Goal: Information Seeking & Learning: Learn about a topic

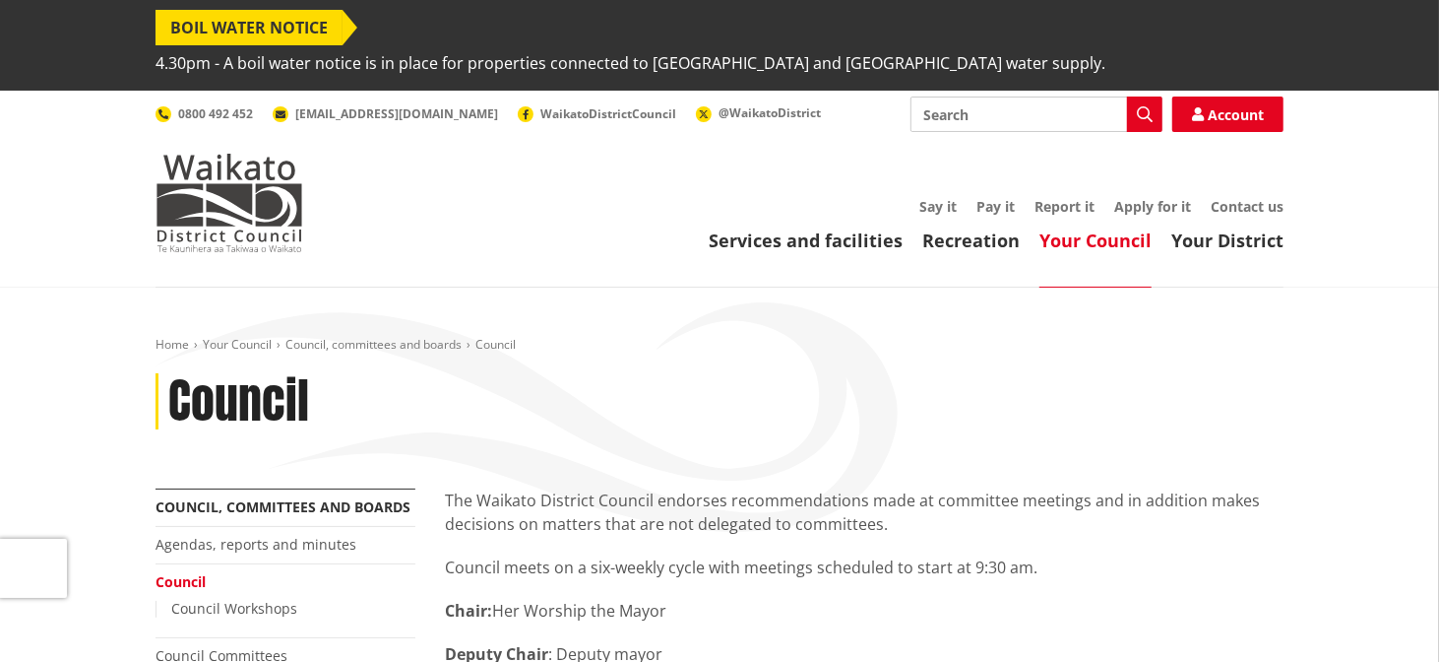
click at [1067, 96] on input "Search" at bounding box center [1037, 113] width 252 height 35
type input "resource consent"
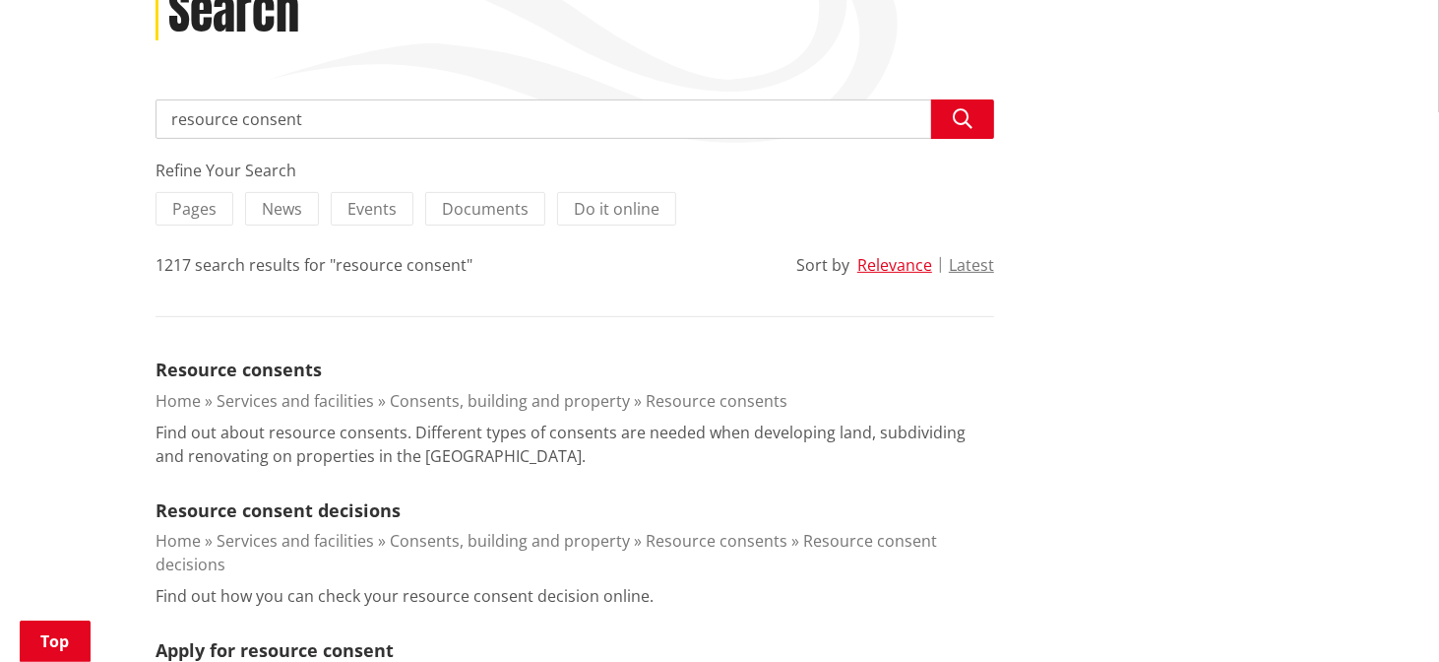
scroll to position [396, 0]
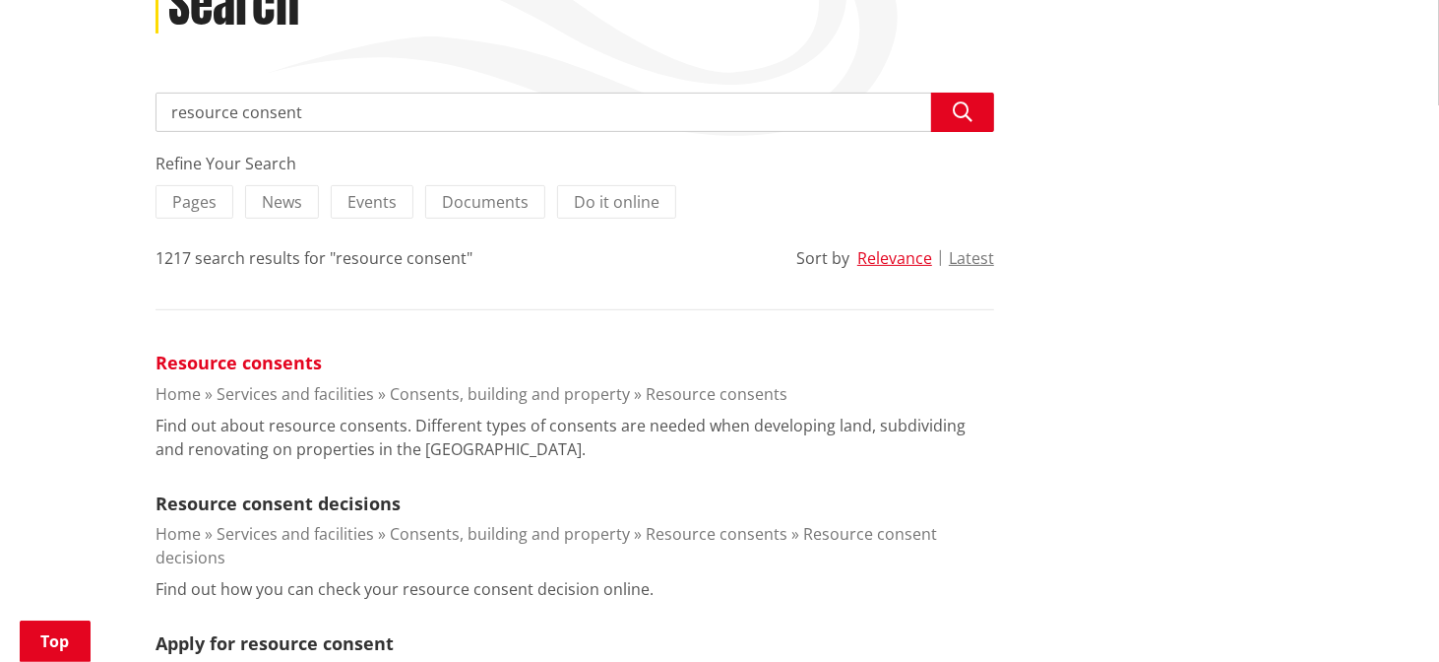
click at [284, 350] on link "Resource consents" at bounding box center [239, 362] width 166 height 24
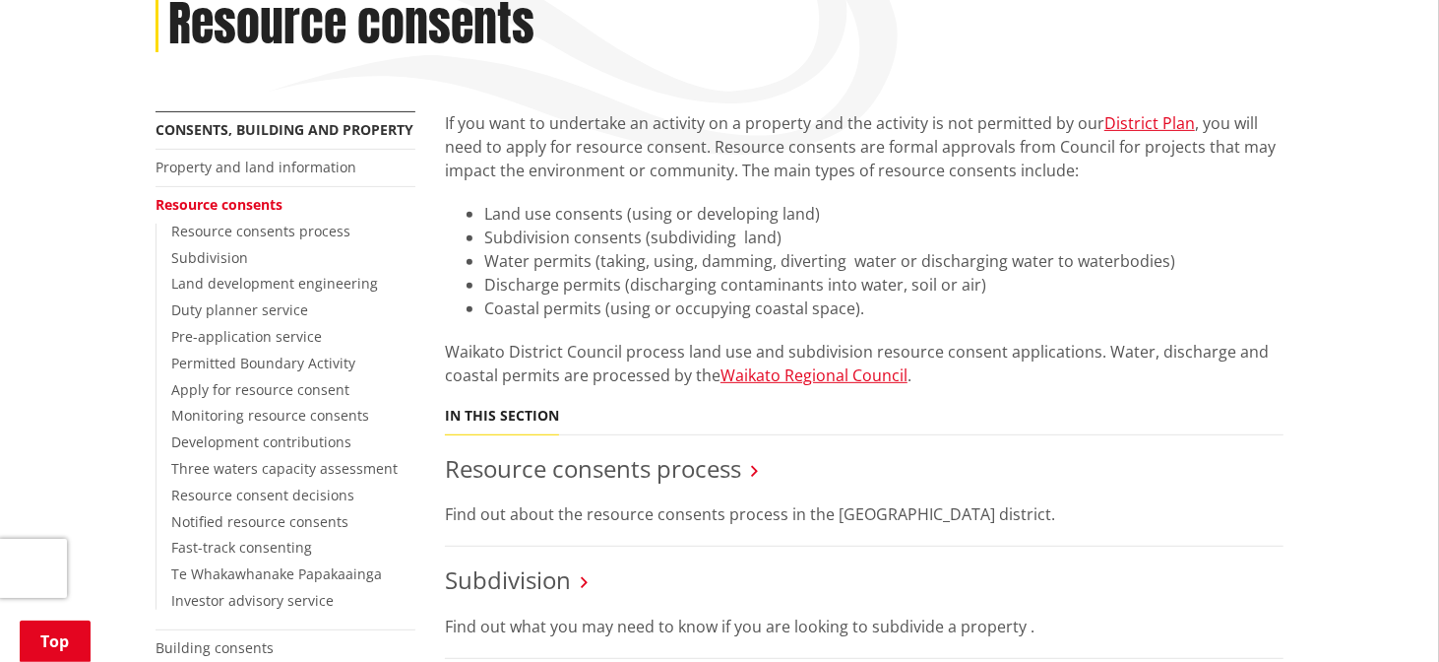
scroll to position [376, 0]
click at [737, 453] on link "Resource consents process" at bounding box center [593, 469] width 296 height 32
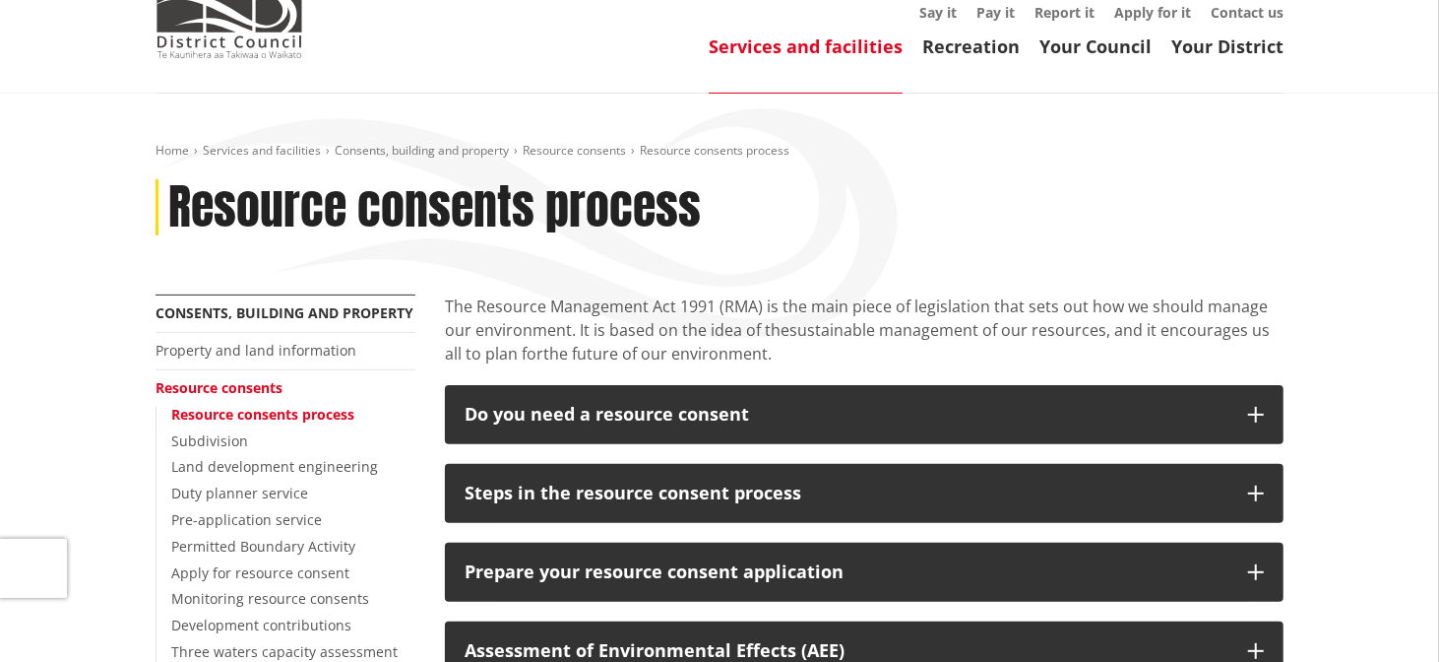
scroll to position [197, 0]
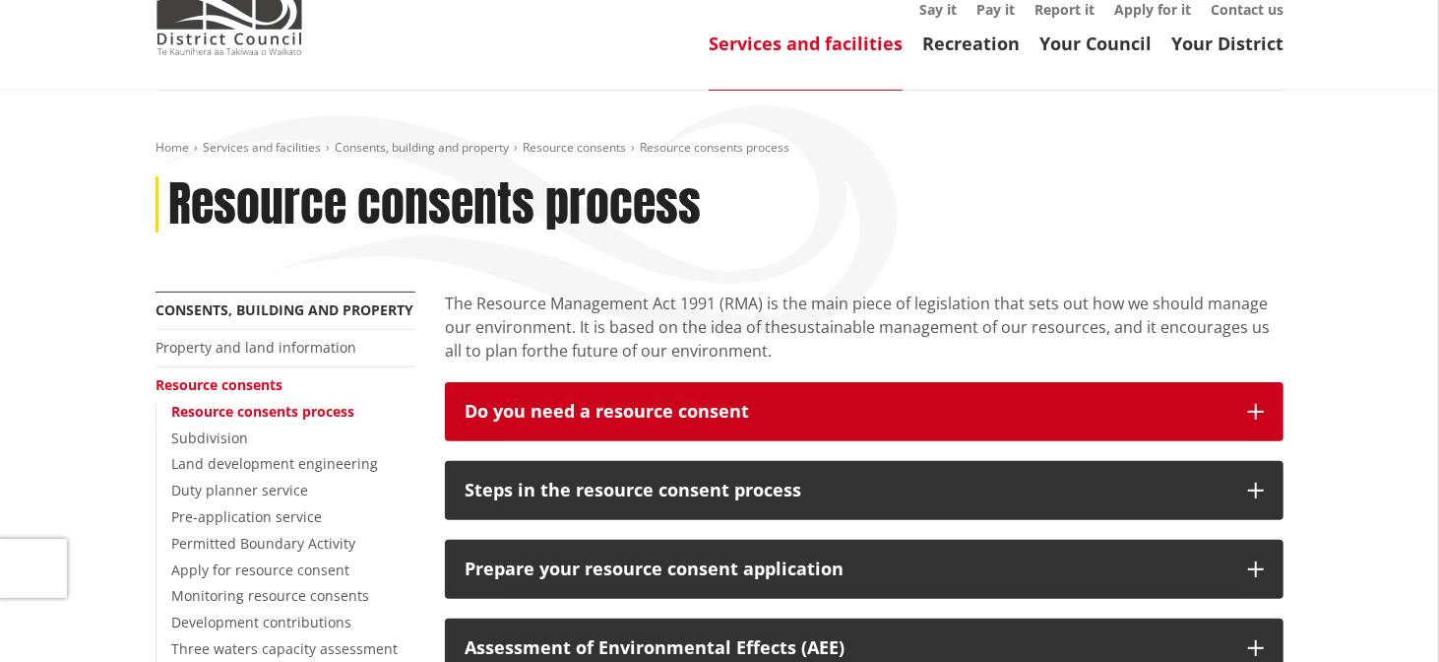
click at [875, 382] on button "Do you need a resource consent" at bounding box center [864, 411] width 839 height 59
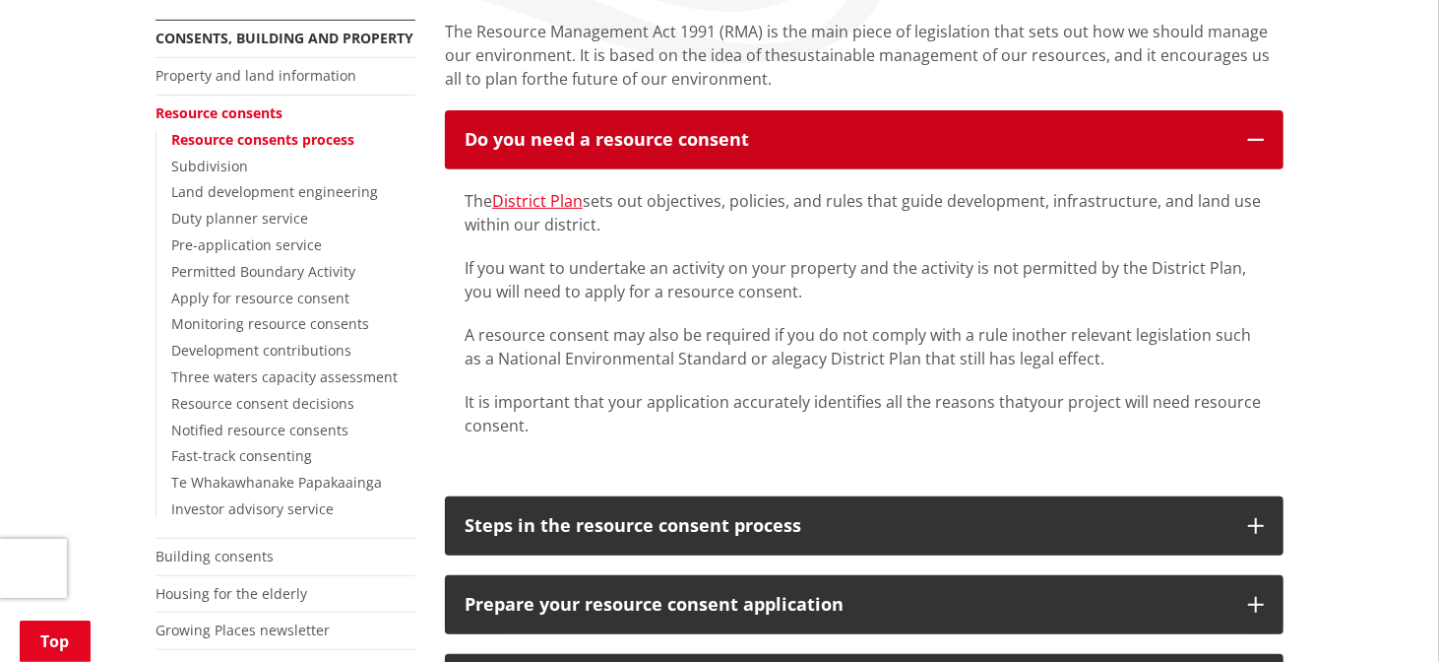
scroll to position [593, 0]
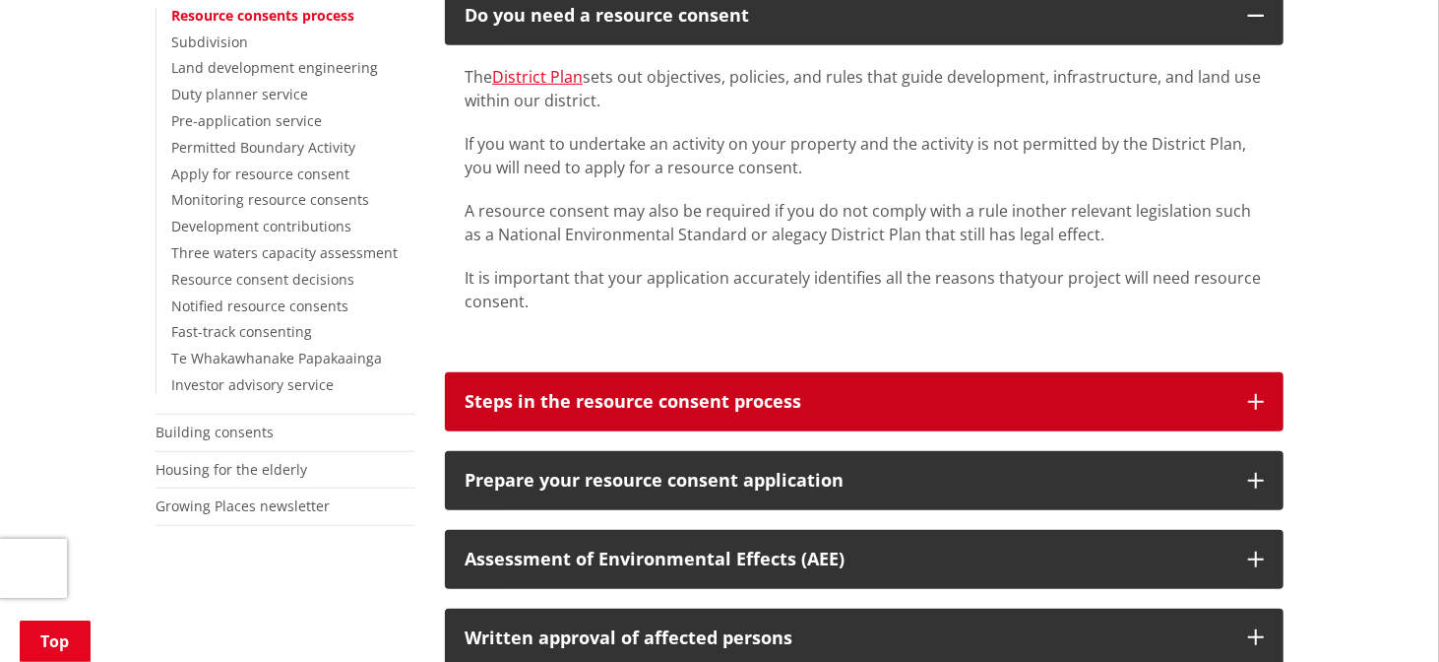
click at [939, 372] on button "Steps in the resource consent process" at bounding box center [864, 401] width 839 height 59
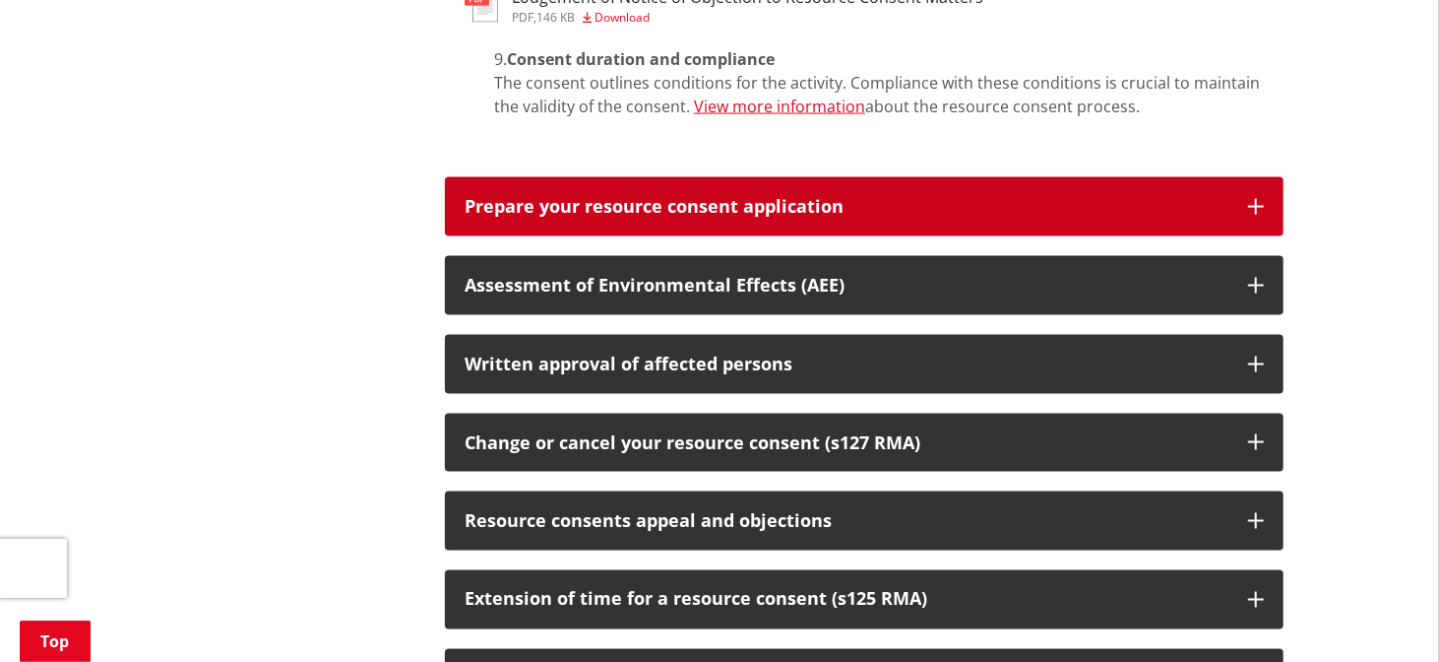
scroll to position [1808, 0]
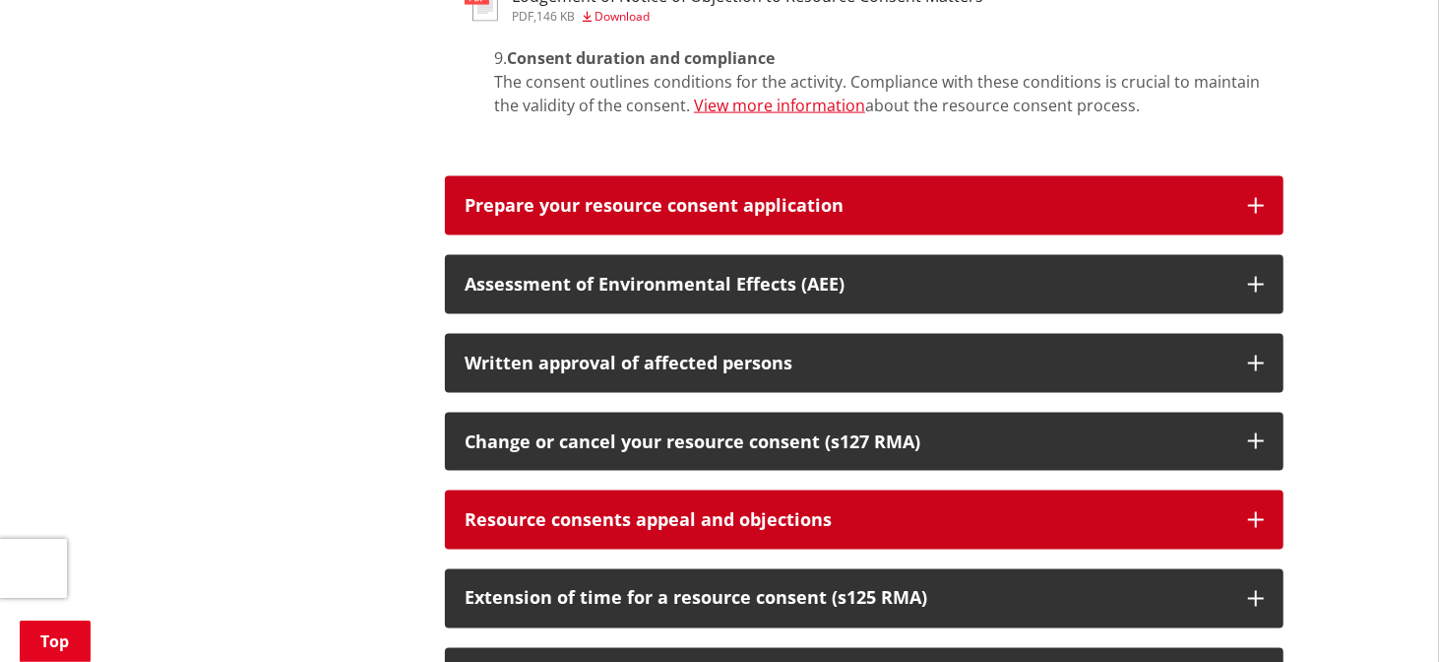
click at [886, 510] on div "Resource consents appeal and objections" at bounding box center [847, 520] width 764 height 20
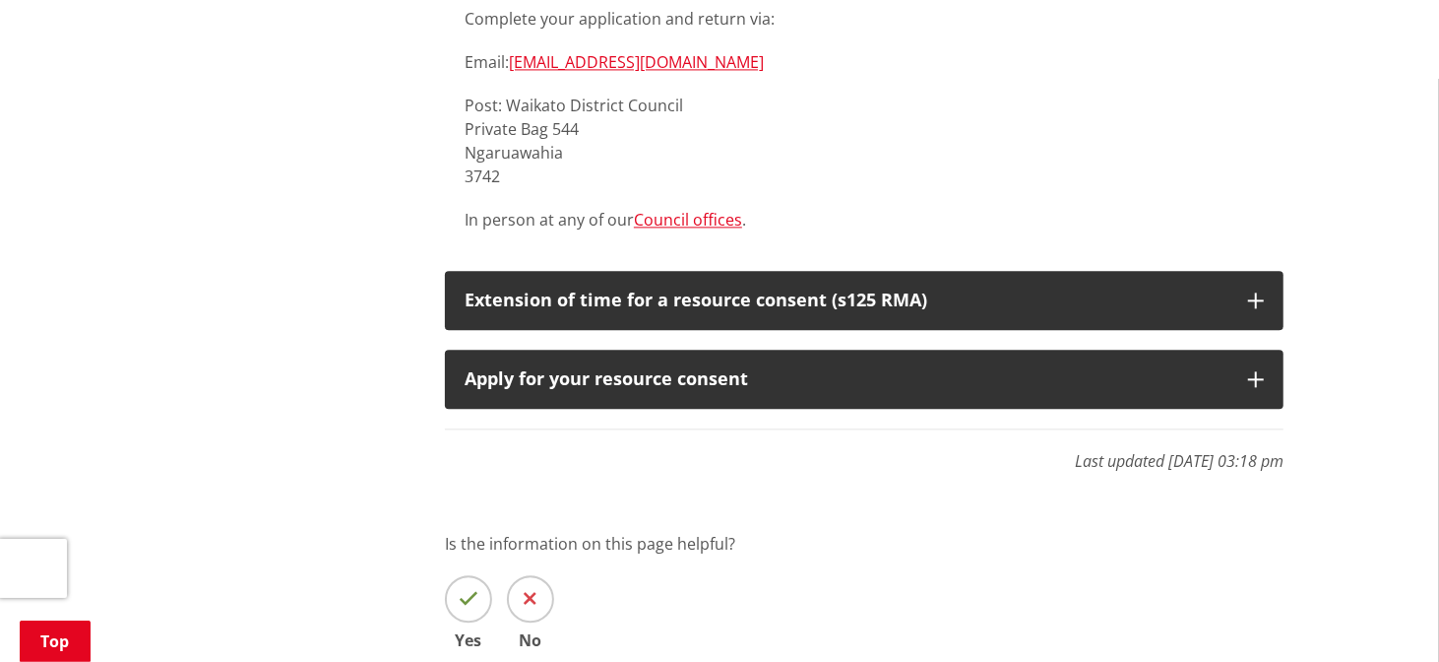
scroll to position [2678, 0]
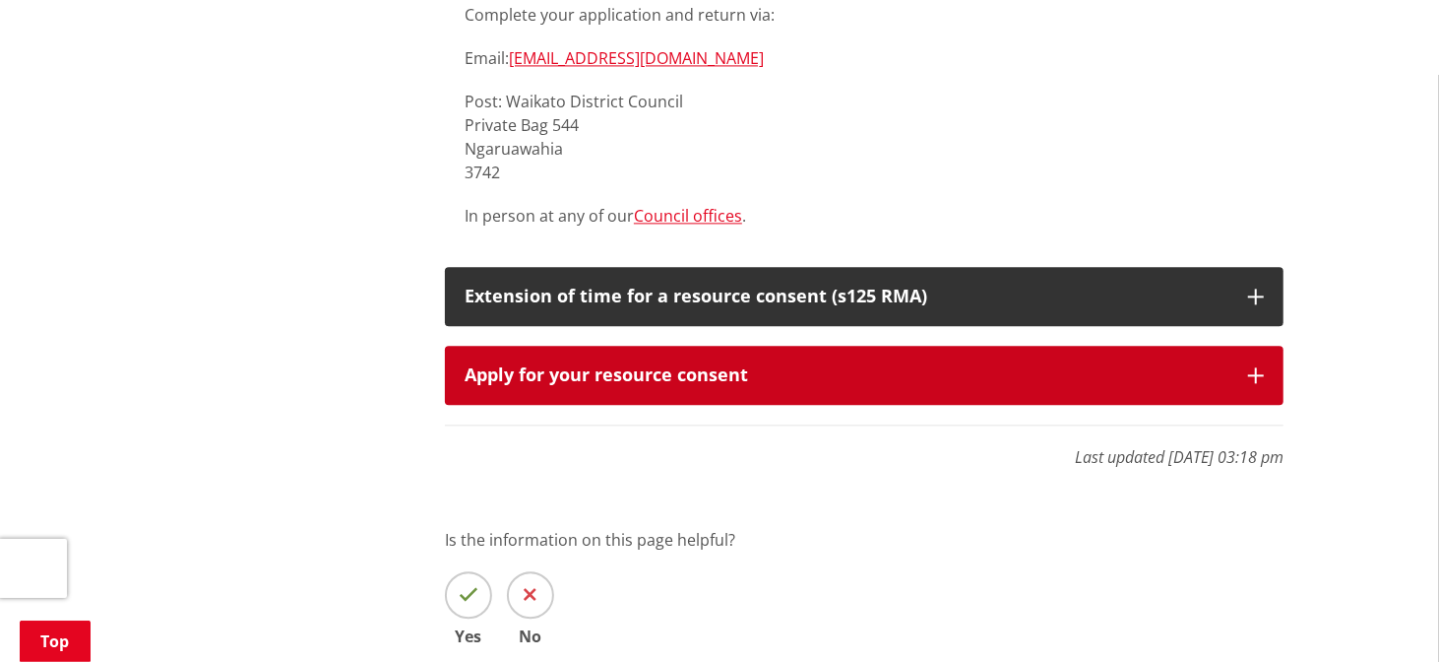
click at [916, 346] on button "Apply for your resource consent" at bounding box center [864, 375] width 839 height 59
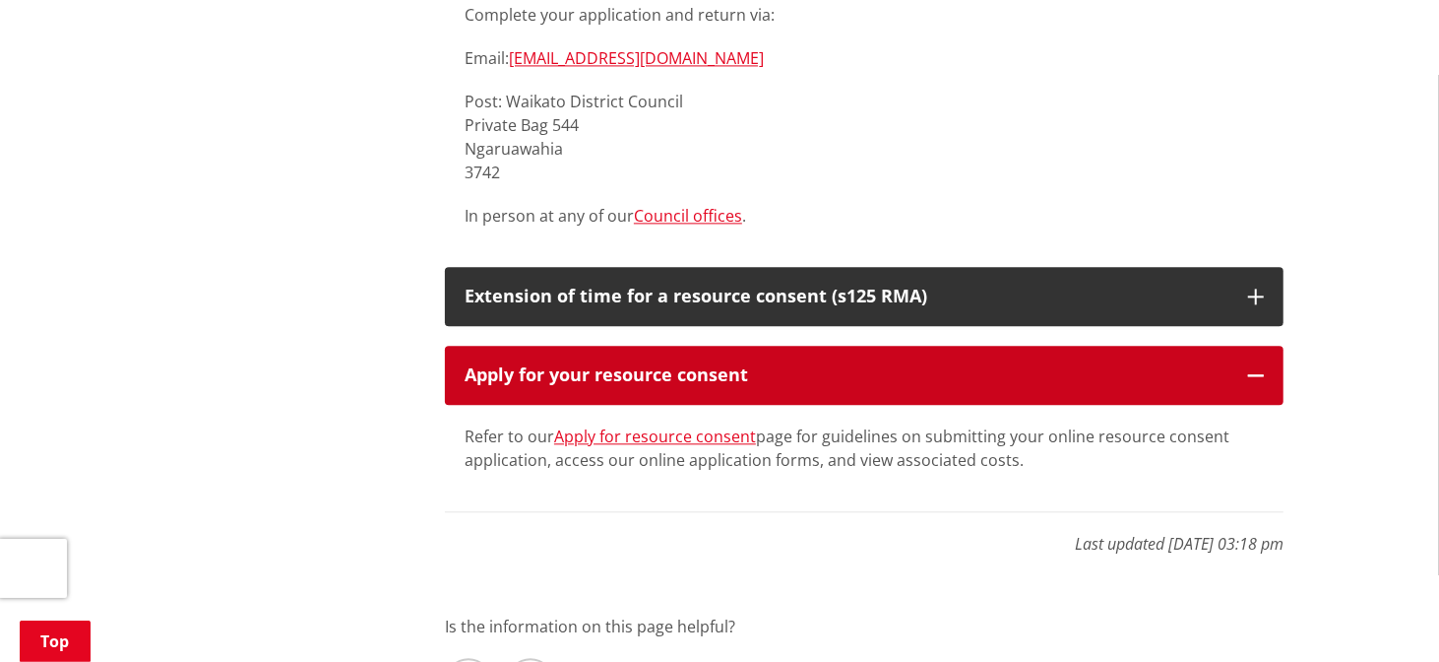
scroll to position [2690, 0]
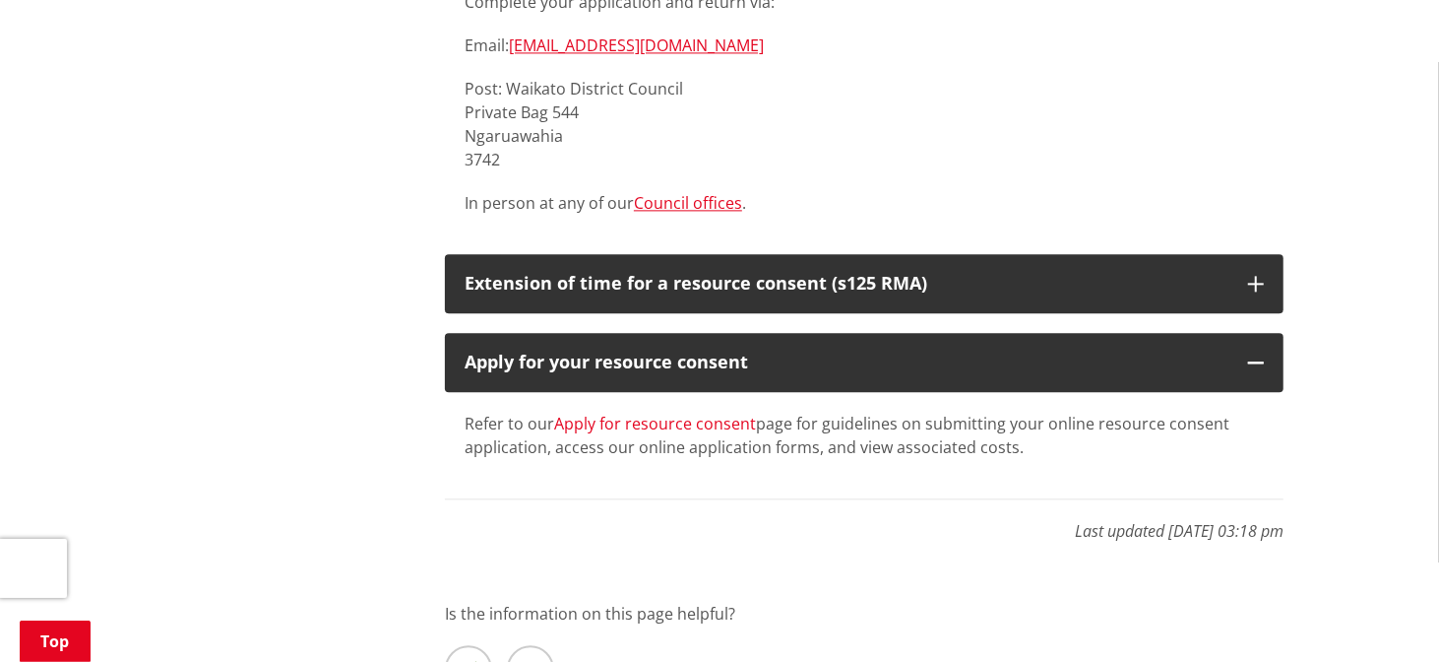
click at [741, 412] on link "Apply for resource consent" at bounding box center [655, 423] width 202 height 22
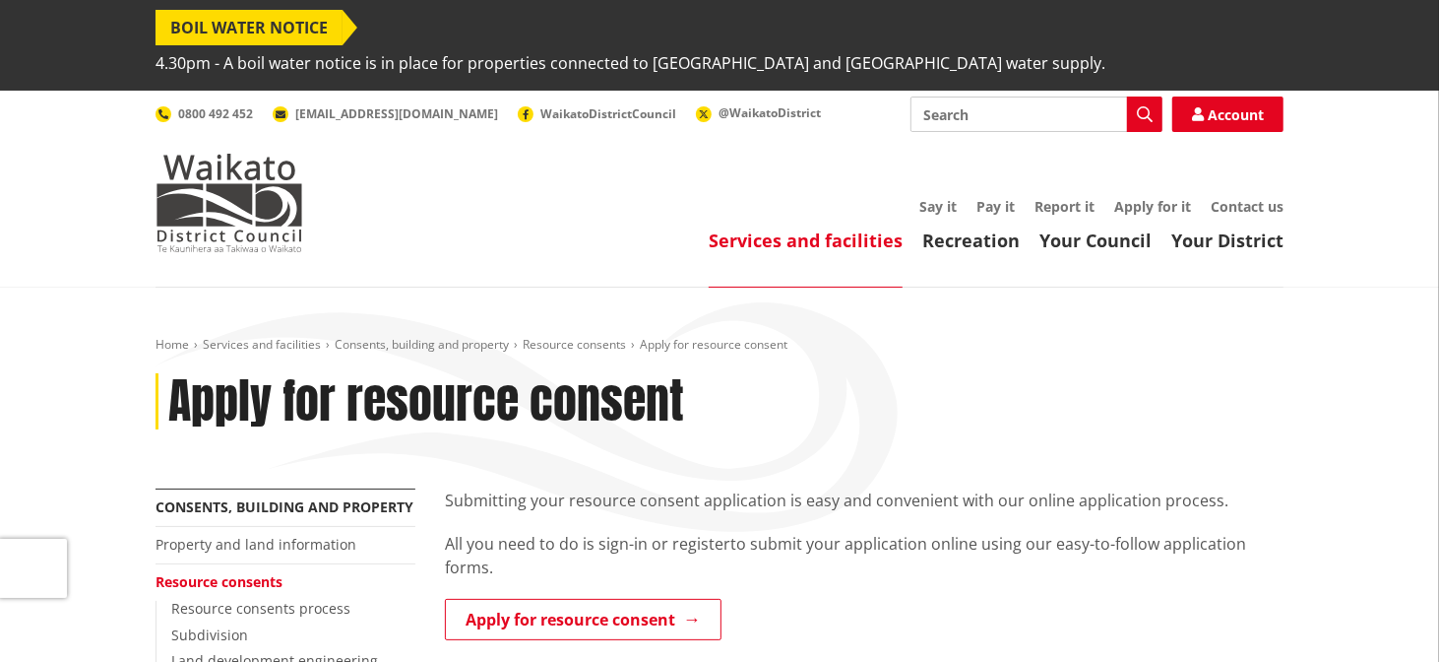
scroll to position [246, 0]
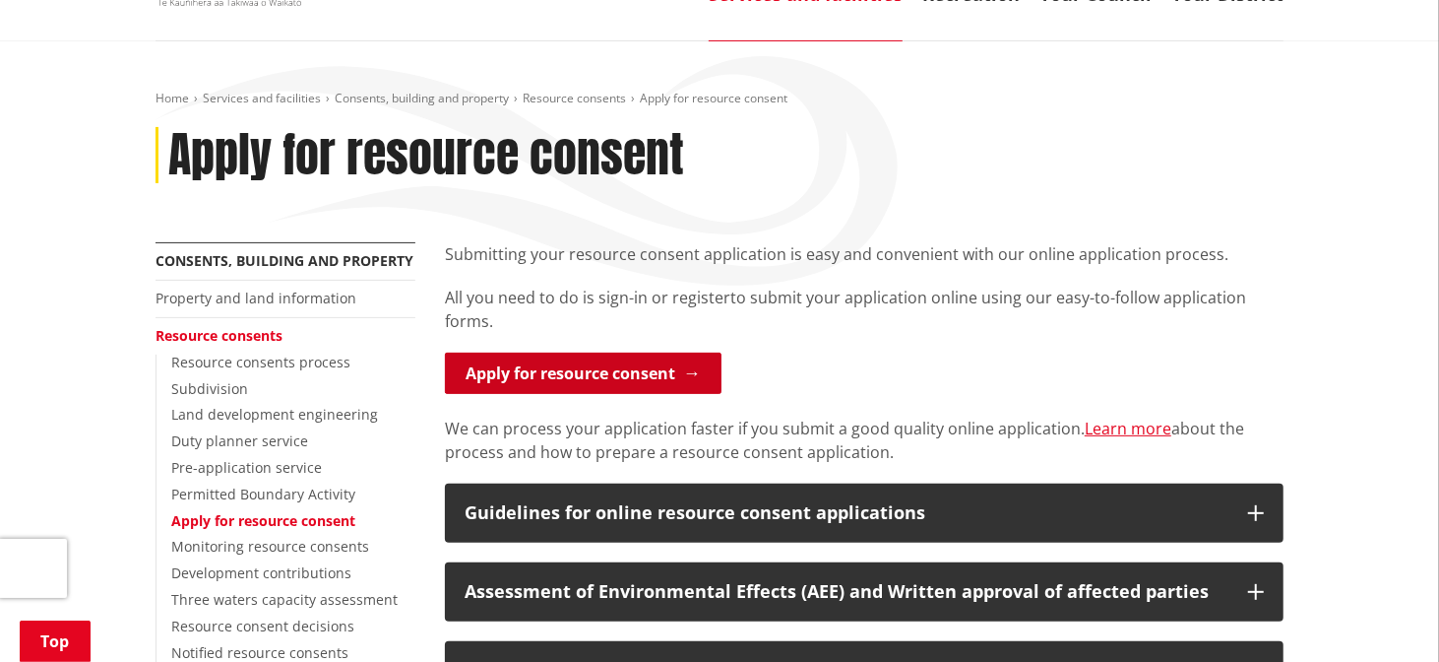
click at [679, 352] on link "Apply for resource consent" at bounding box center [583, 372] width 277 height 41
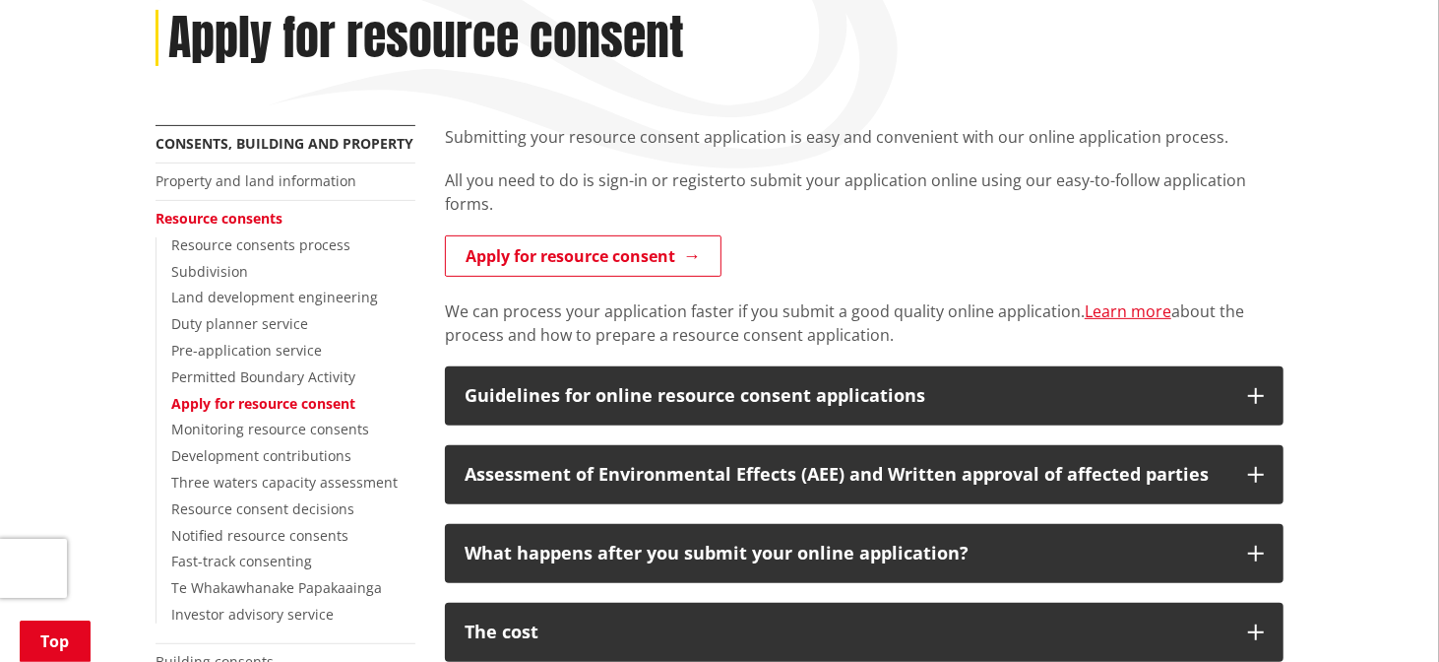
scroll to position [368, 0]
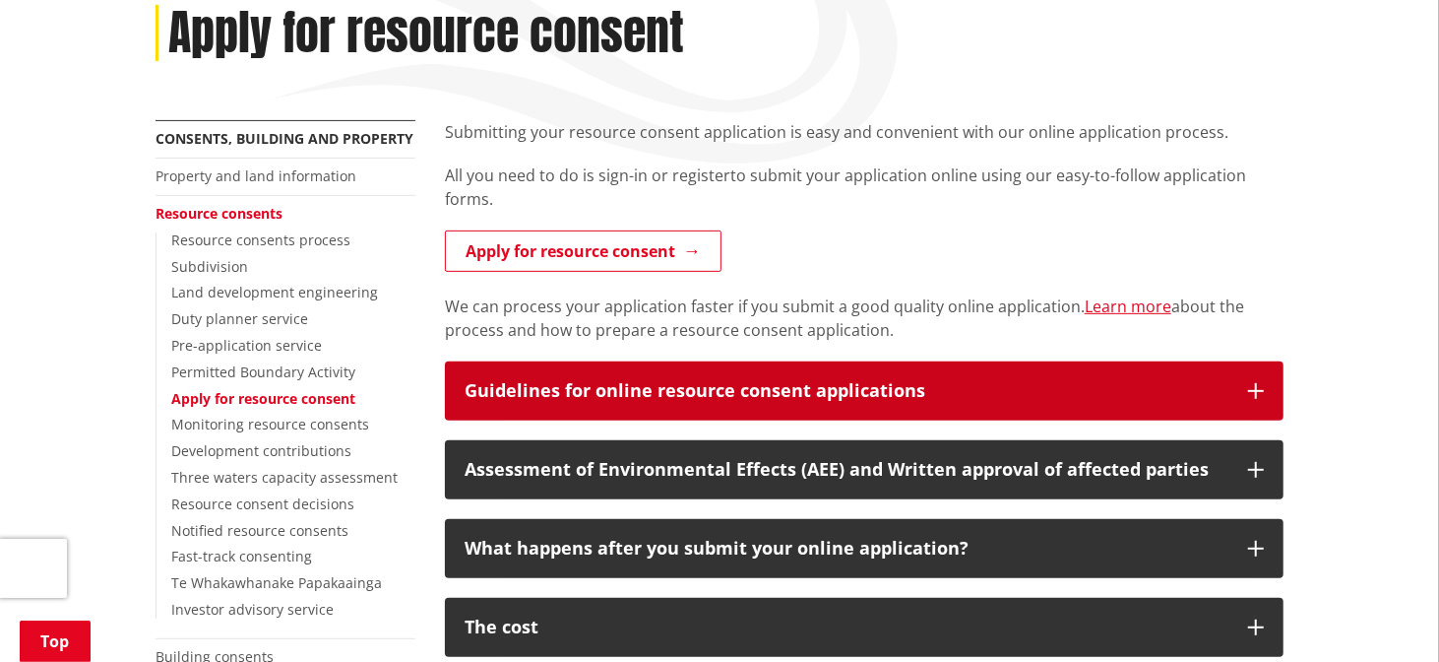
click at [736, 381] on div "Guidelines for online resource consent applications" at bounding box center [847, 391] width 764 height 20
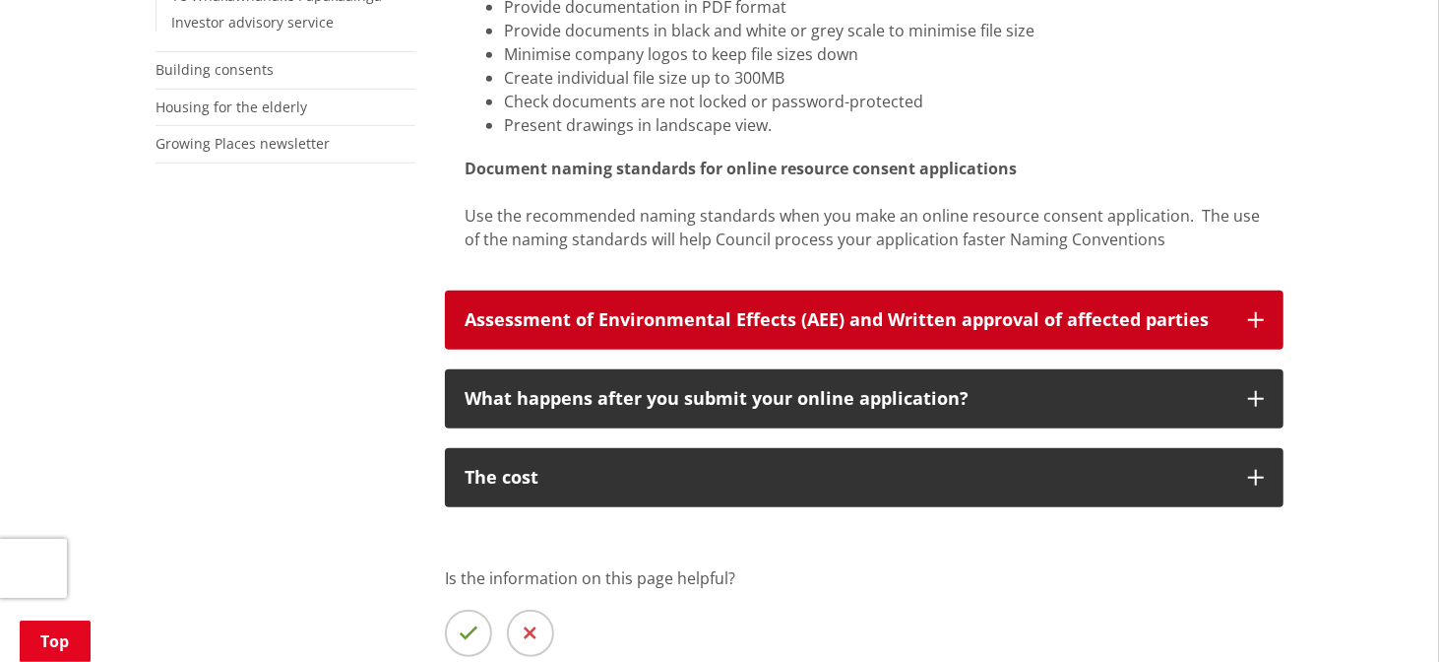
scroll to position [980, 0]
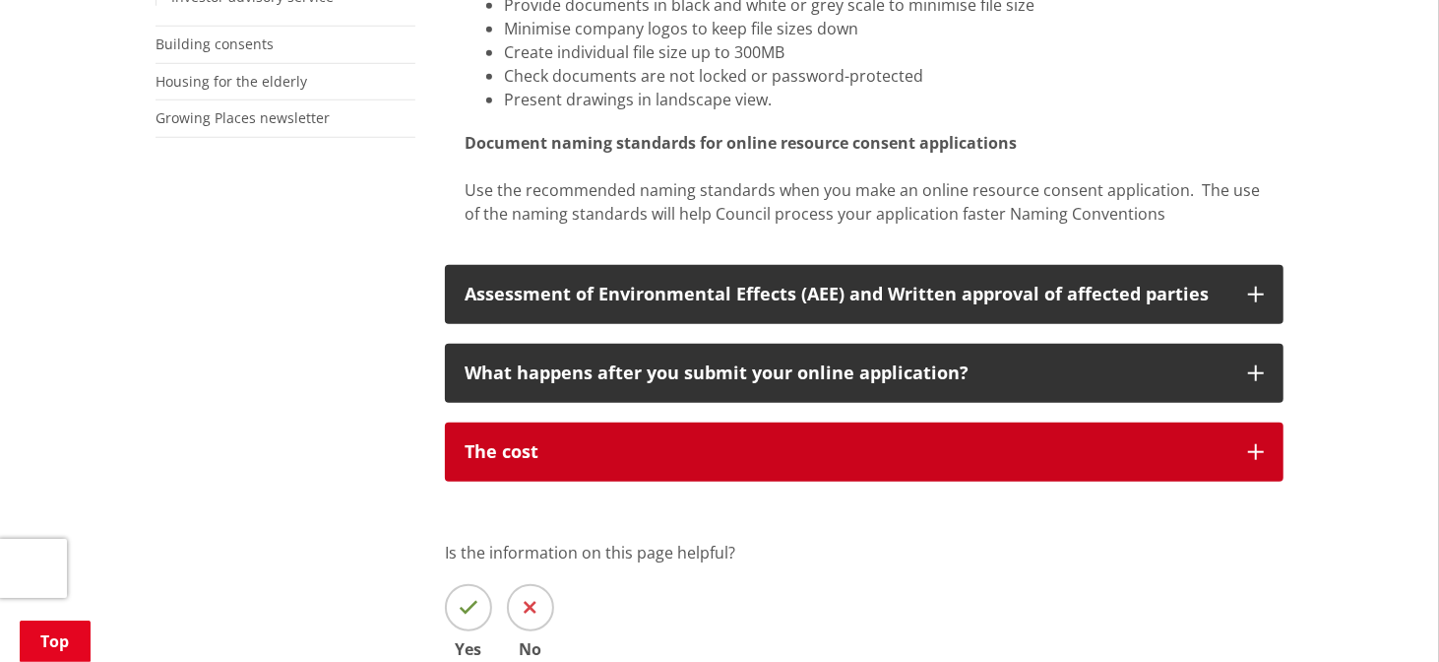
click at [833, 442] on div "The cost" at bounding box center [847, 452] width 764 height 20
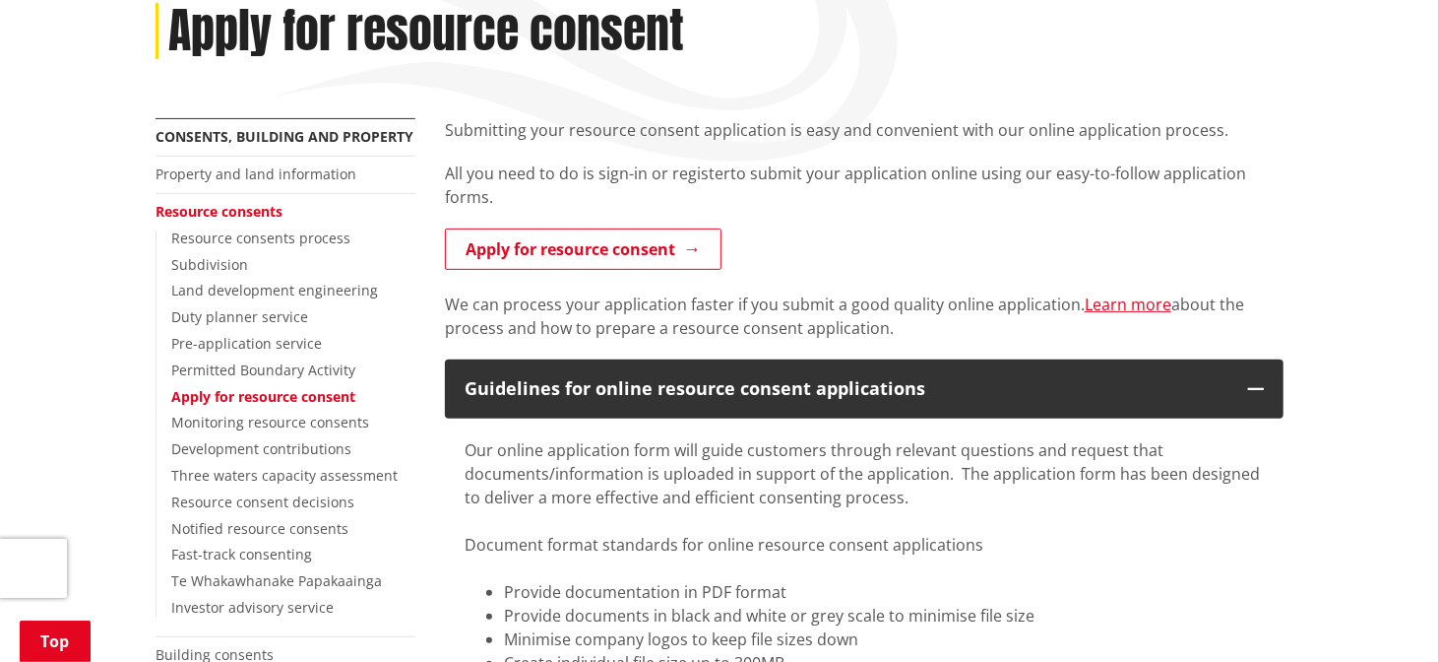
scroll to position [377, 0]
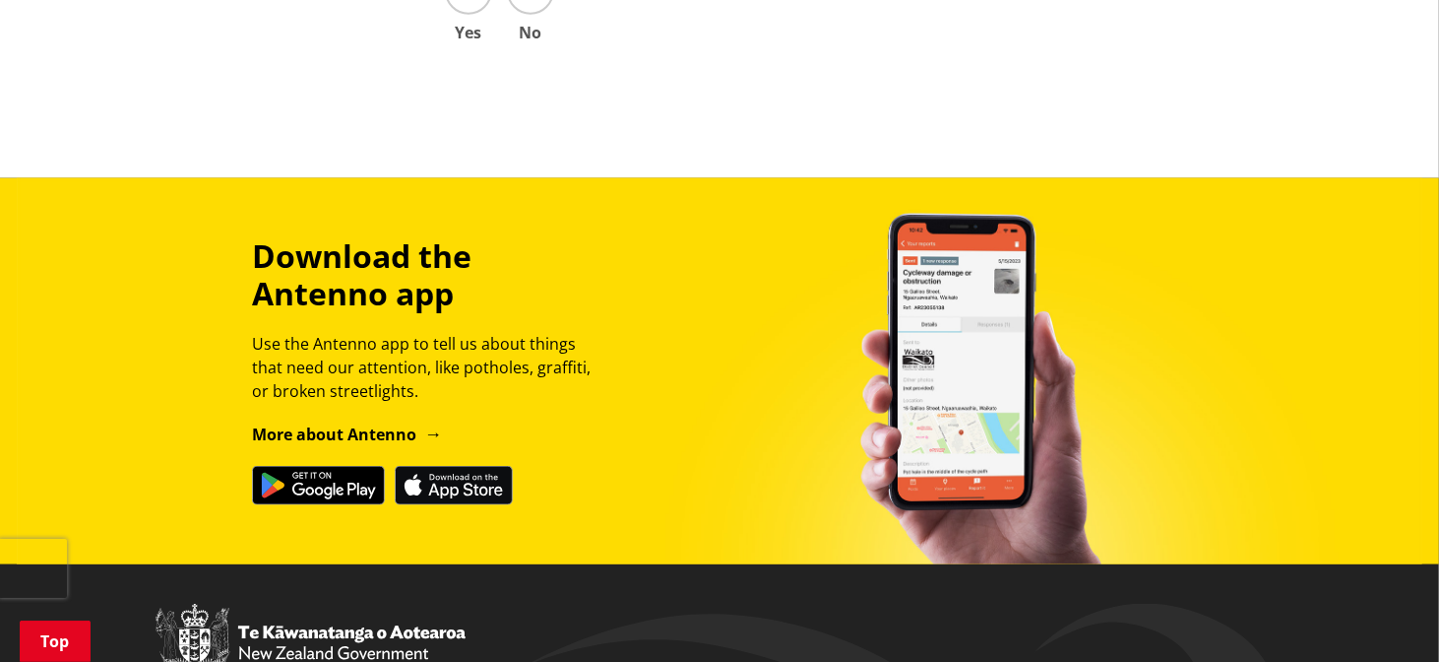
scroll to position [1813, 0]
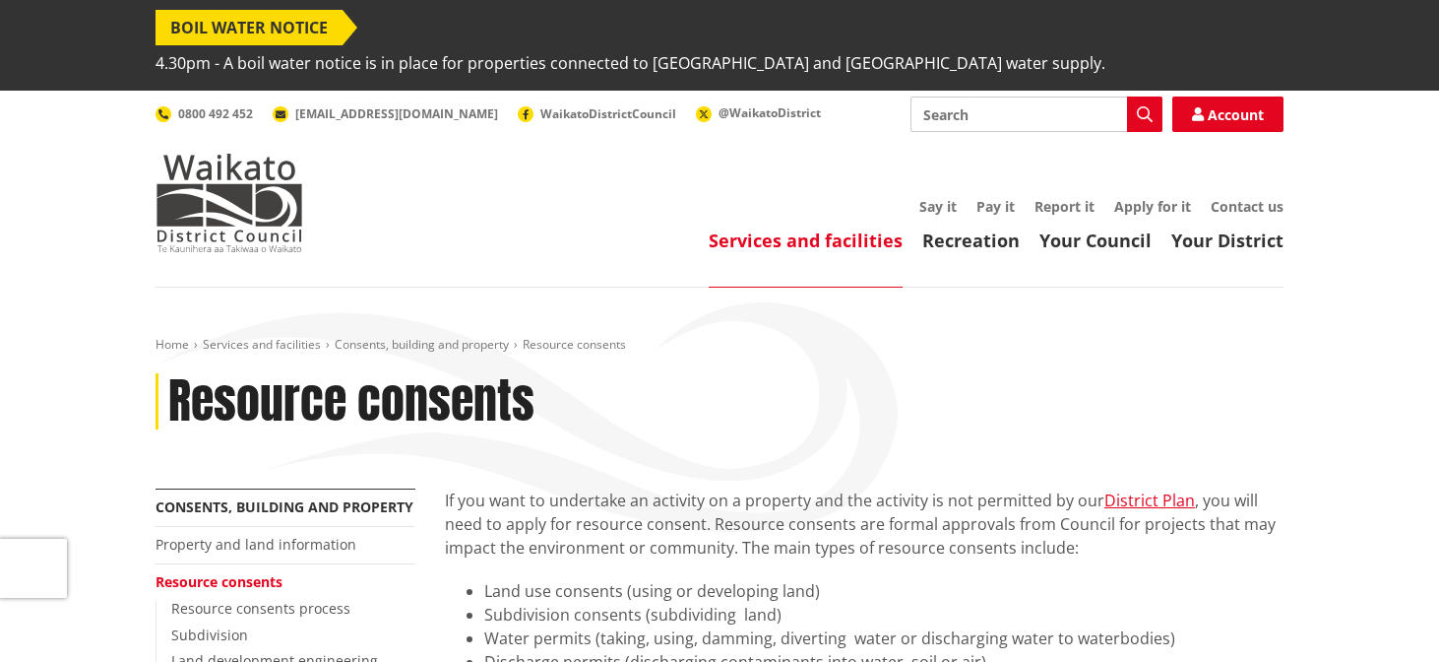
scroll to position [376, 0]
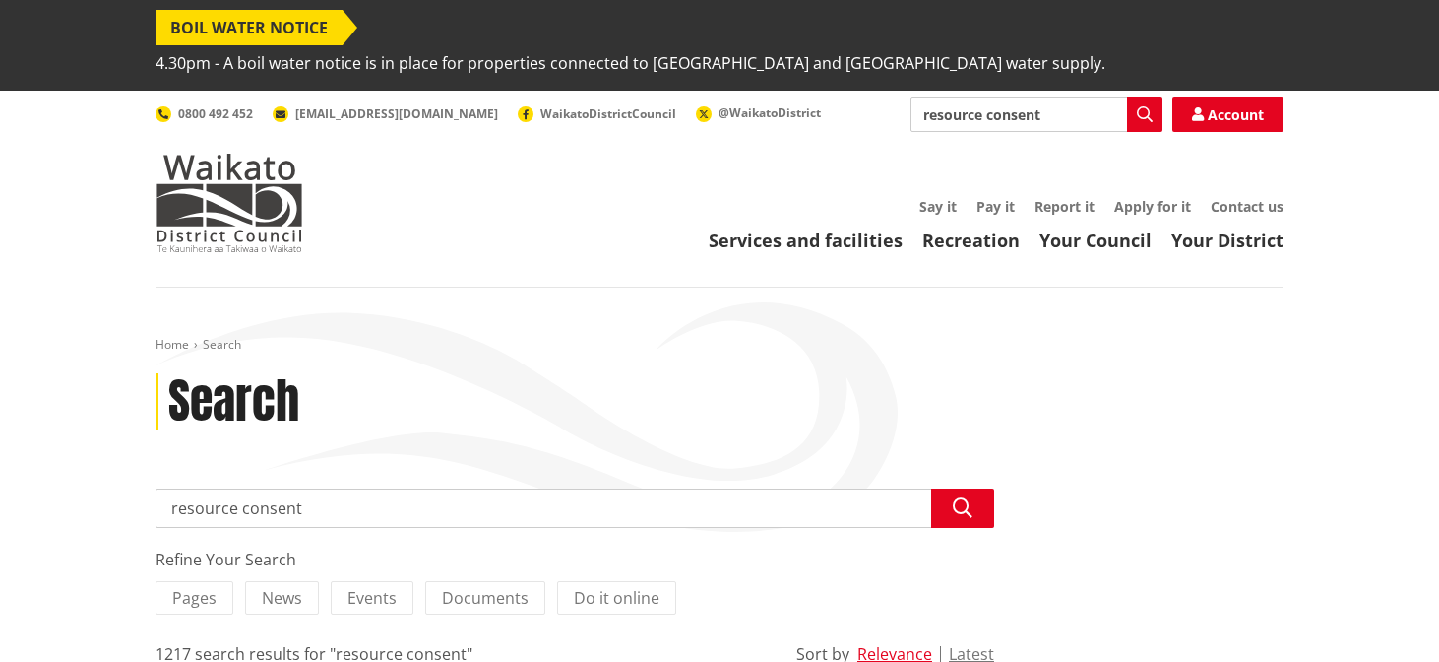
scroll to position [396, 0]
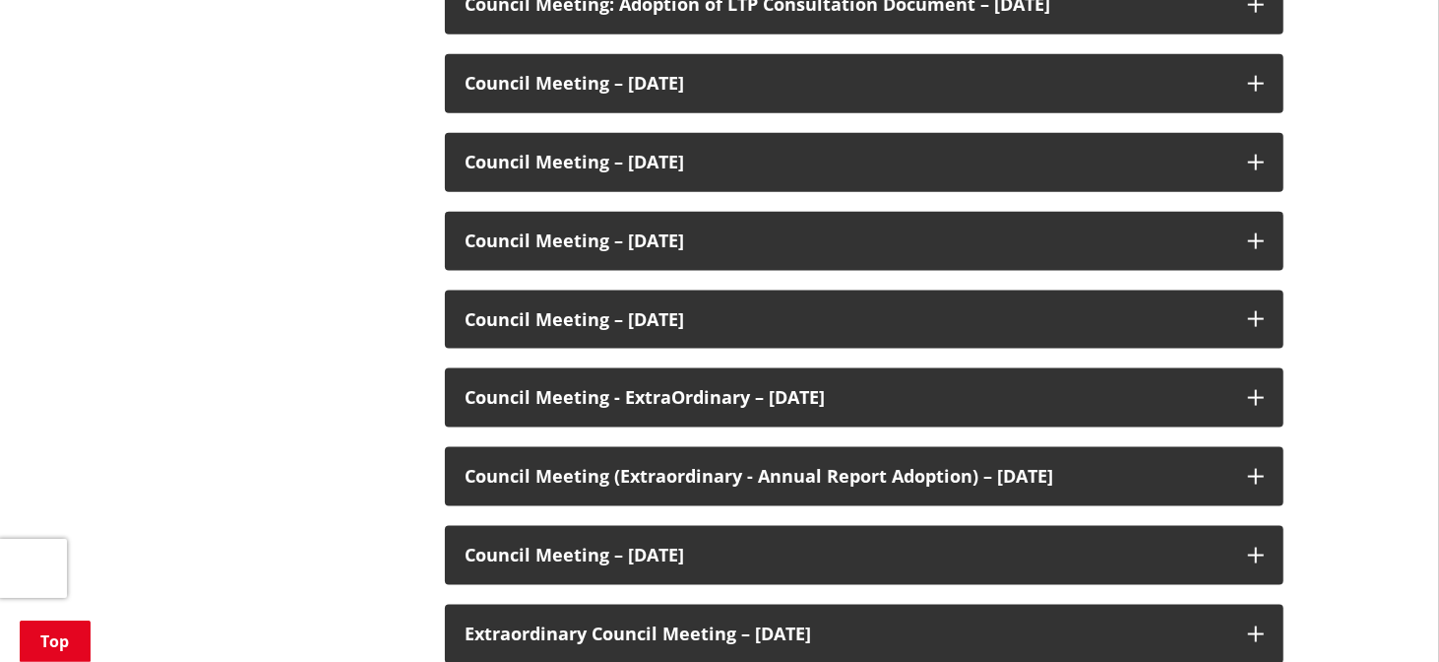
scroll to position [1546, 0]
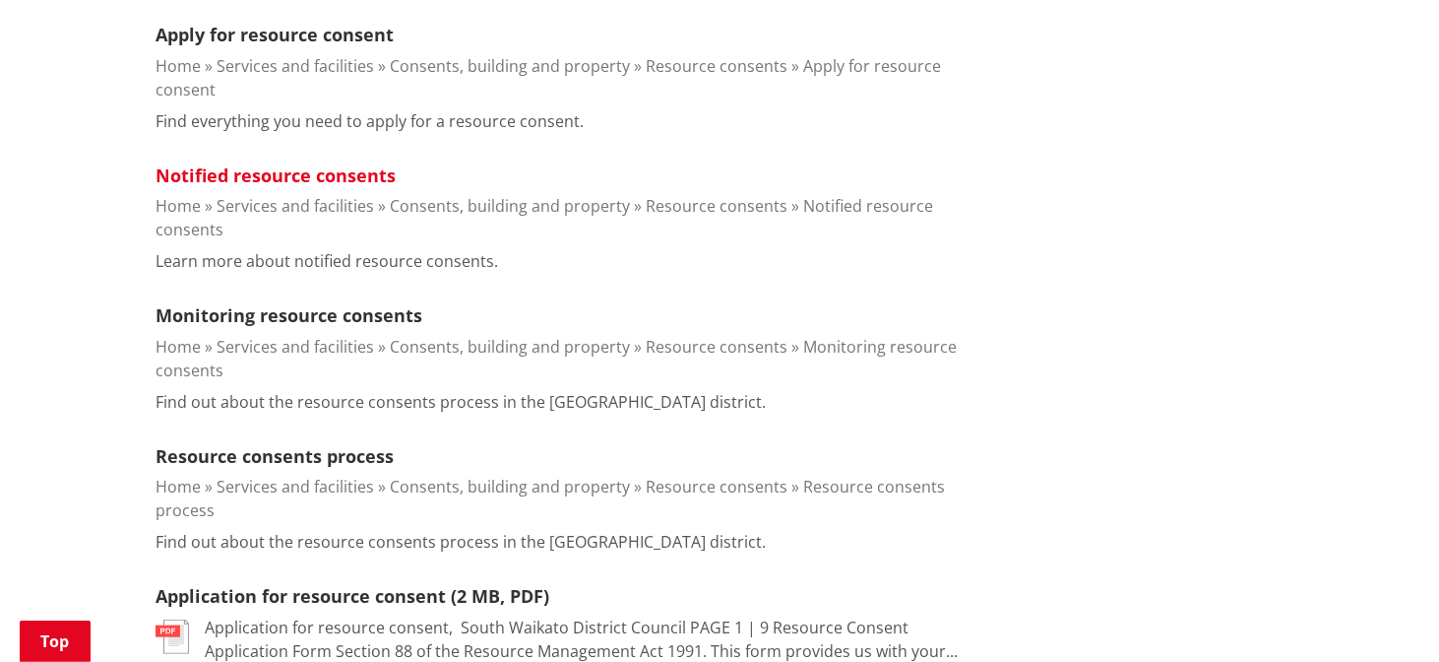
scroll to position [1032, 0]
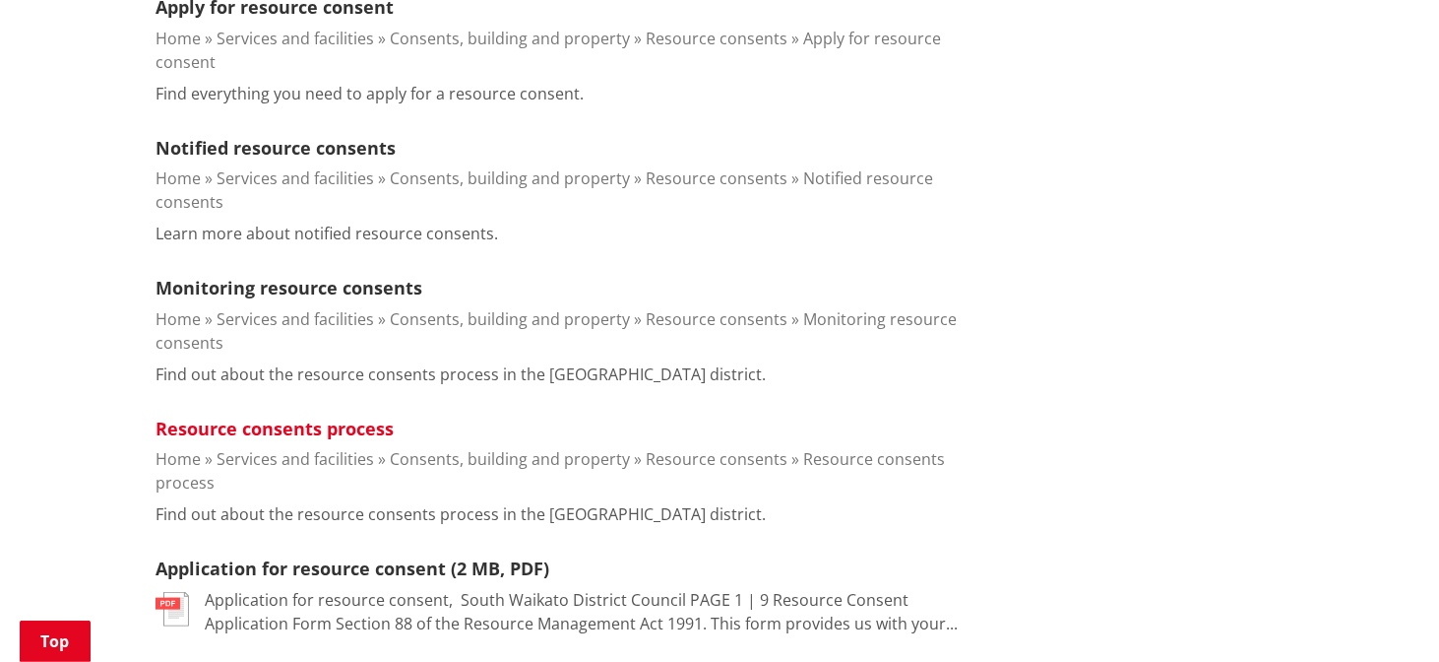
click at [363, 416] on link "Resource consents process" at bounding box center [275, 428] width 238 height 24
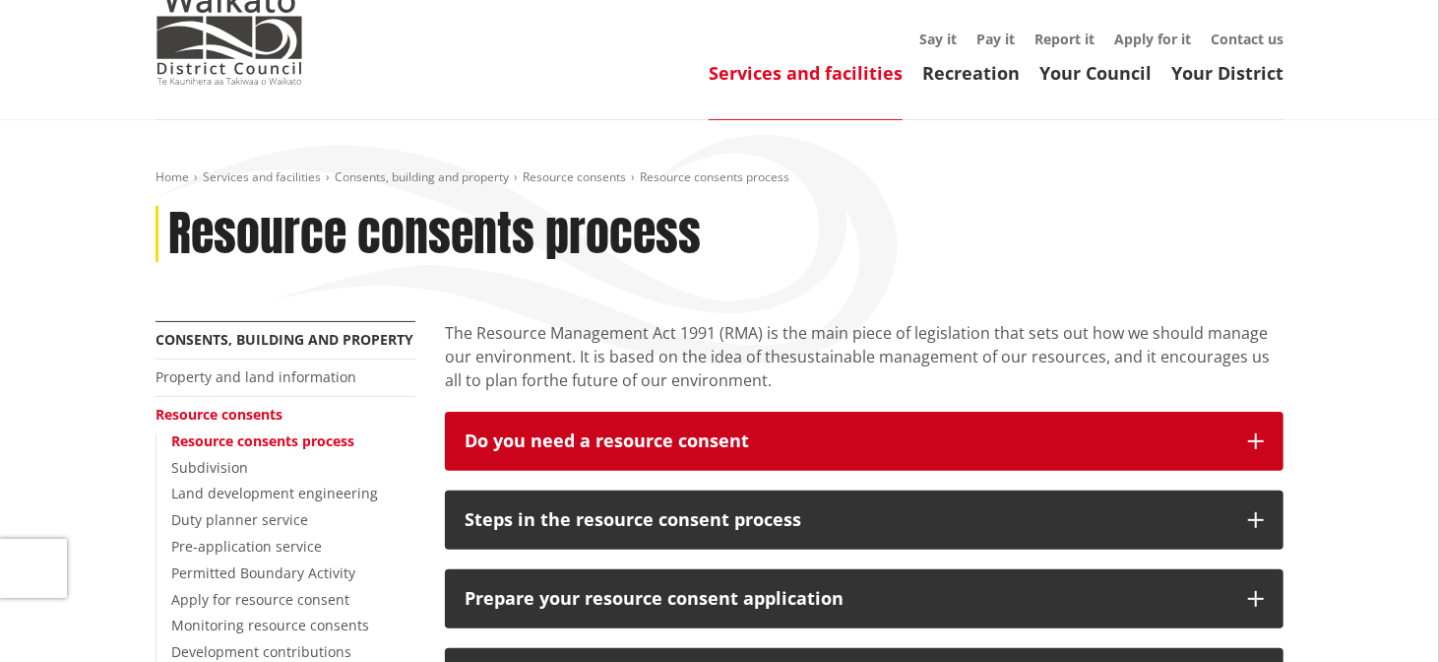
scroll to position [169, 0]
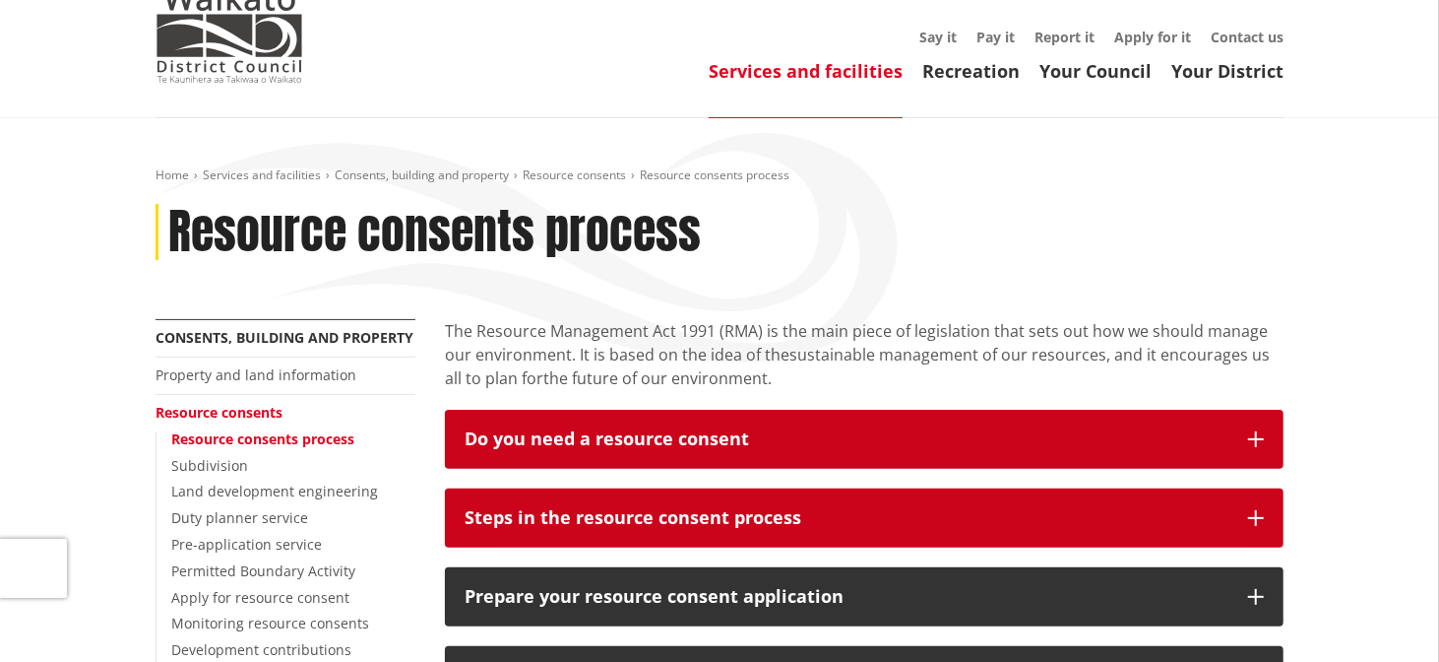
click at [963, 508] on div "Steps in the resource consent process" at bounding box center [847, 518] width 764 height 20
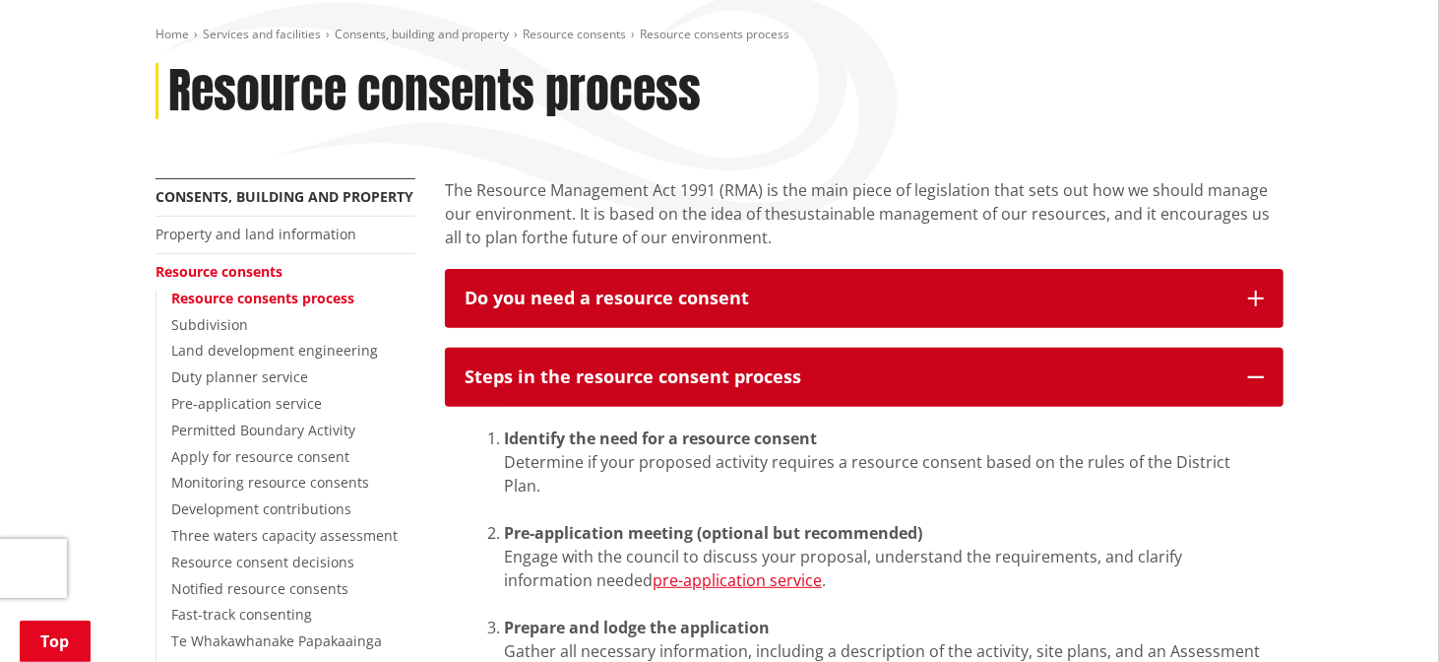
scroll to position [308, 0]
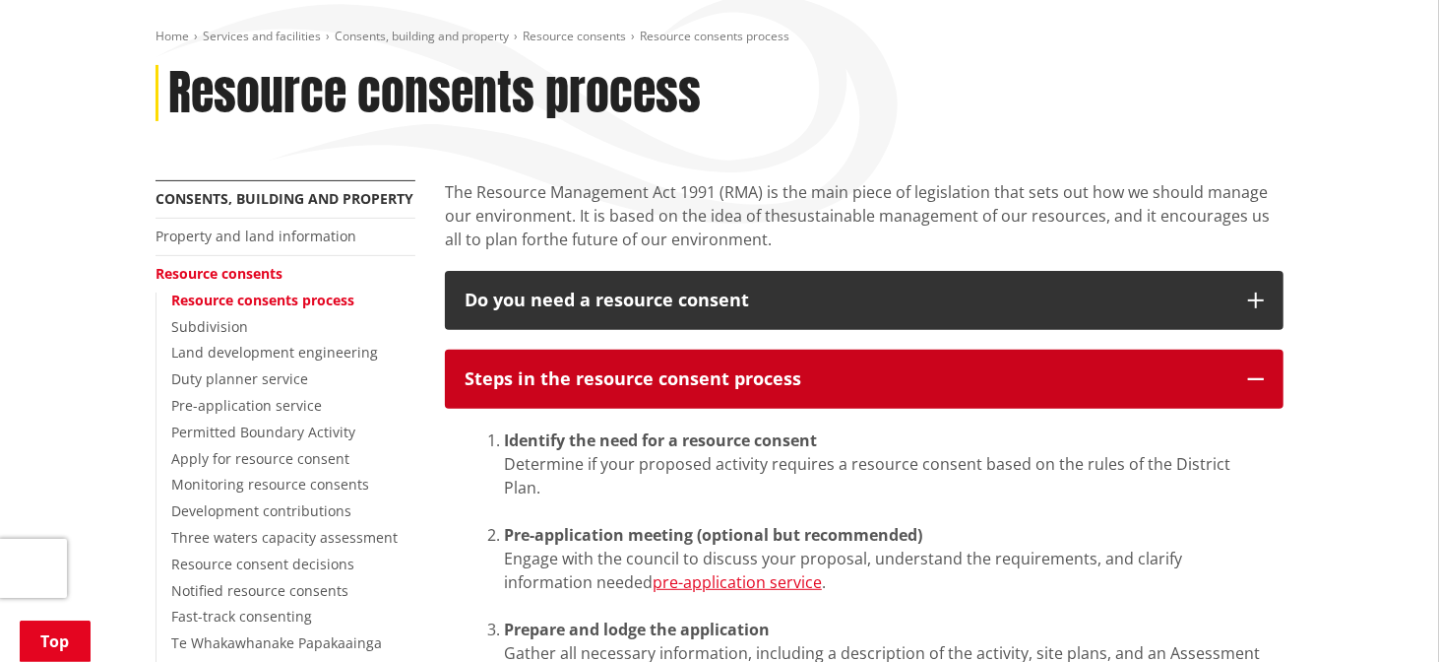
click at [1024, 369] on div "Steps in the resource consent process" at bounding box center [847, 379] width 764 height 20
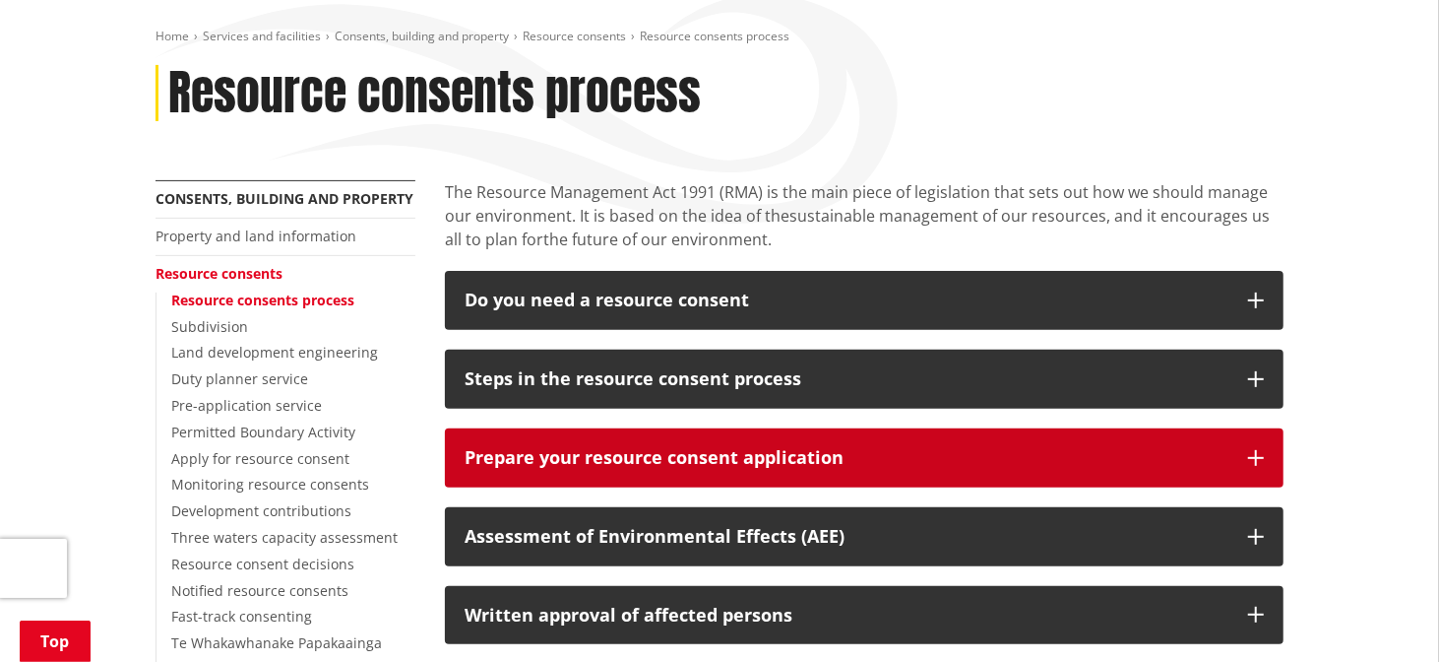
click at [1042, 448] on div "Prepare your resource consent application" at bounding box center [847, 458] width 764 height 20
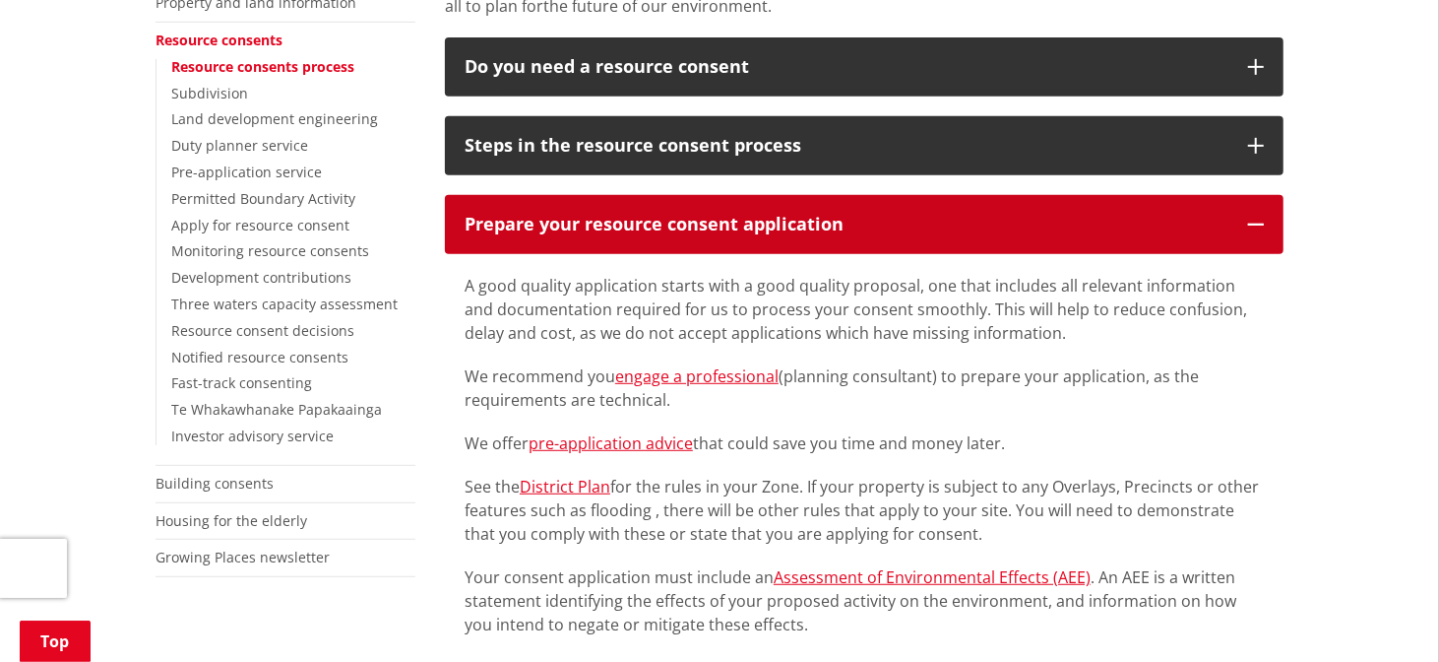
scroll to position [538, 0]
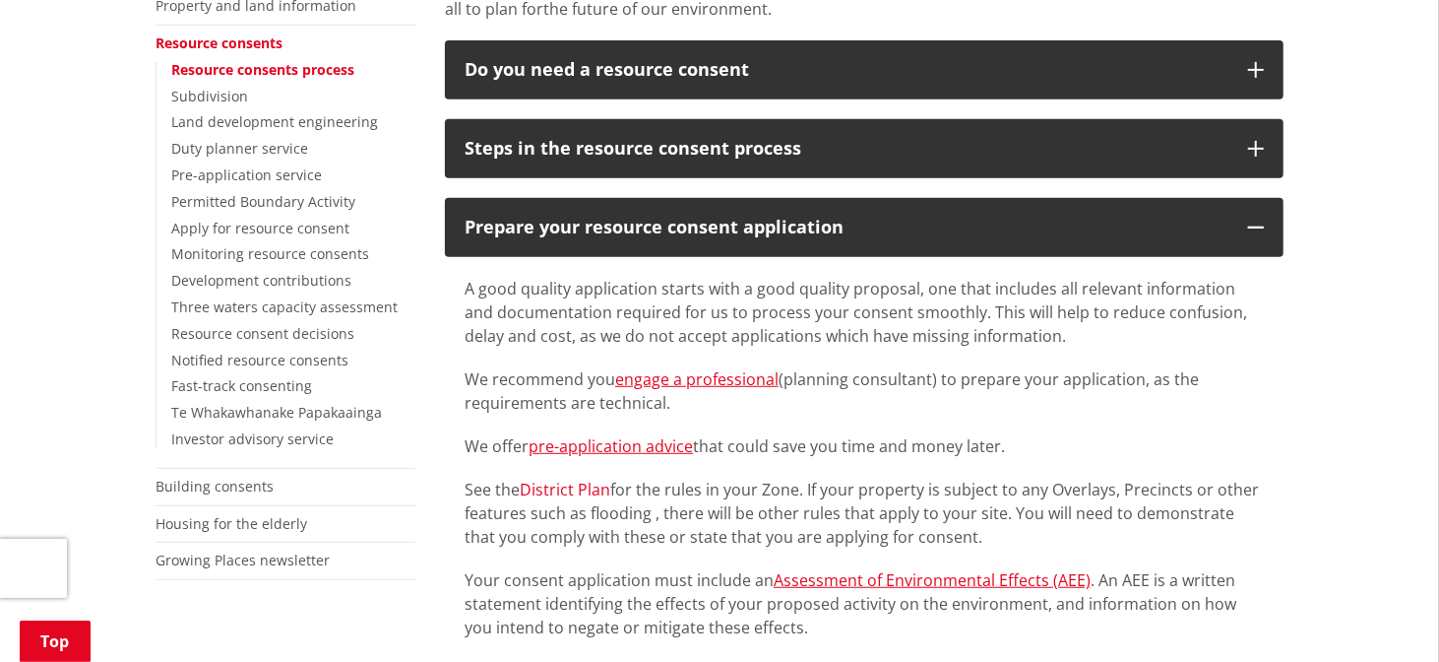
click at [591, 478] on link "District Plan" at bounding box center [565, 489] width 91 height 22
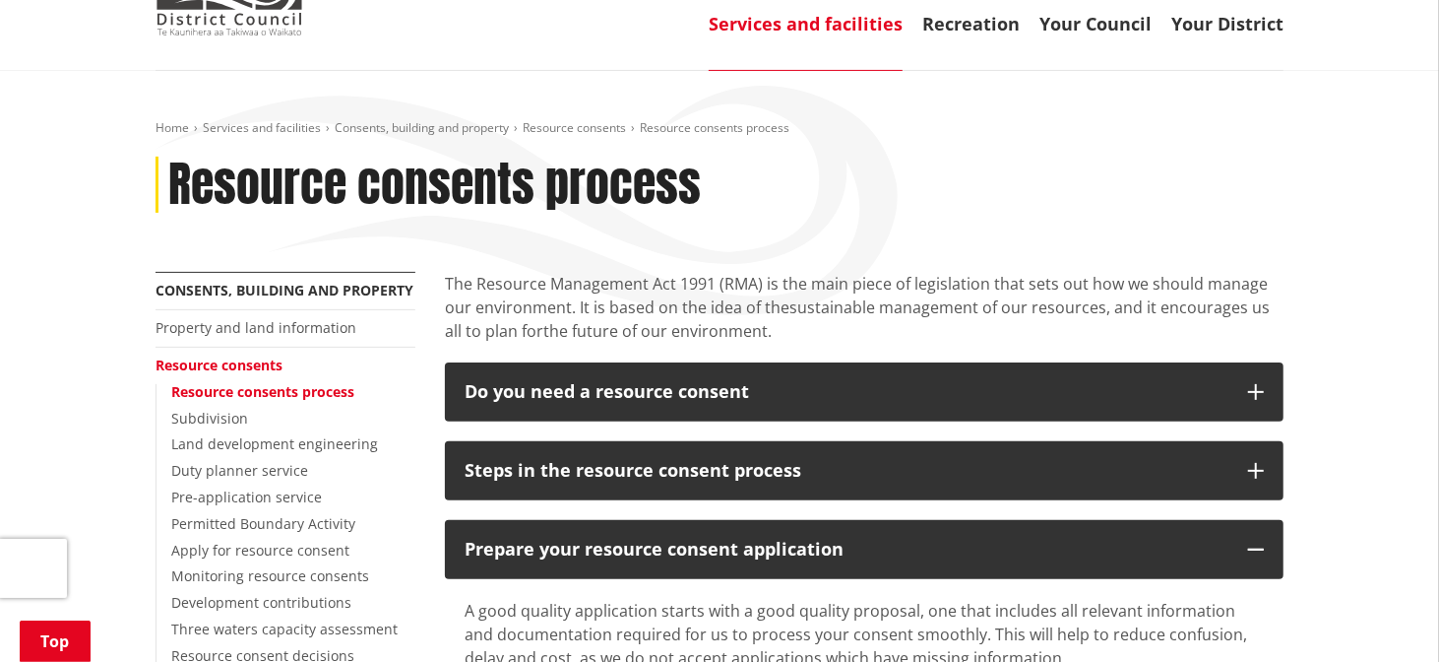
scroll to position [217, 0]
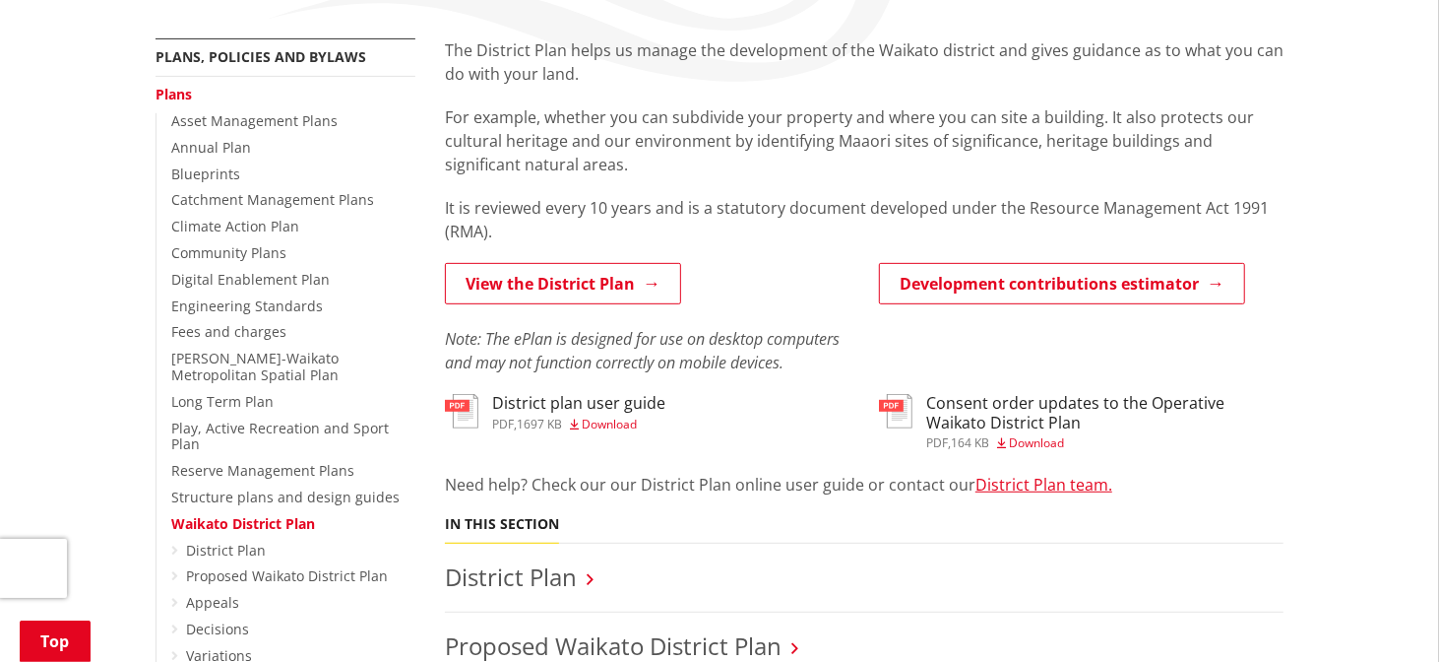
scroll to position [439, 0]
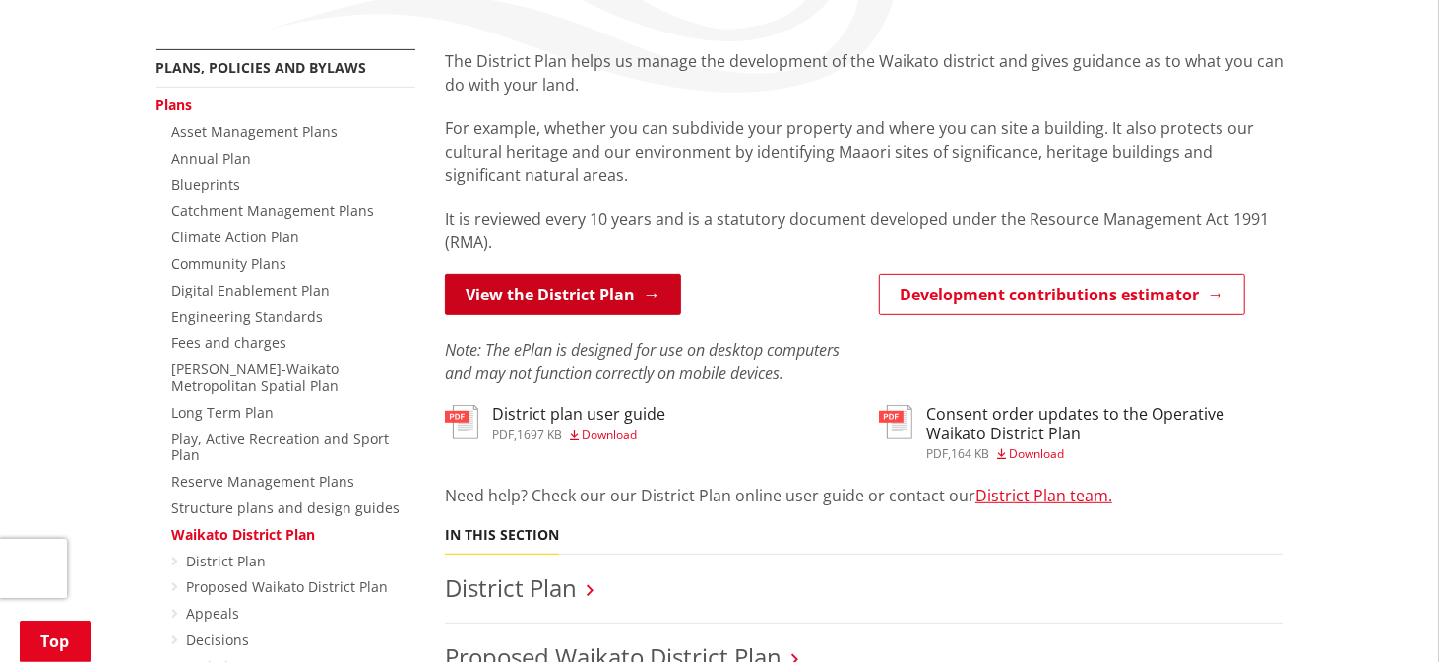
click at [627, 274] on link "View the District Plan" at bounding box center [563, 294] width 236 height 41
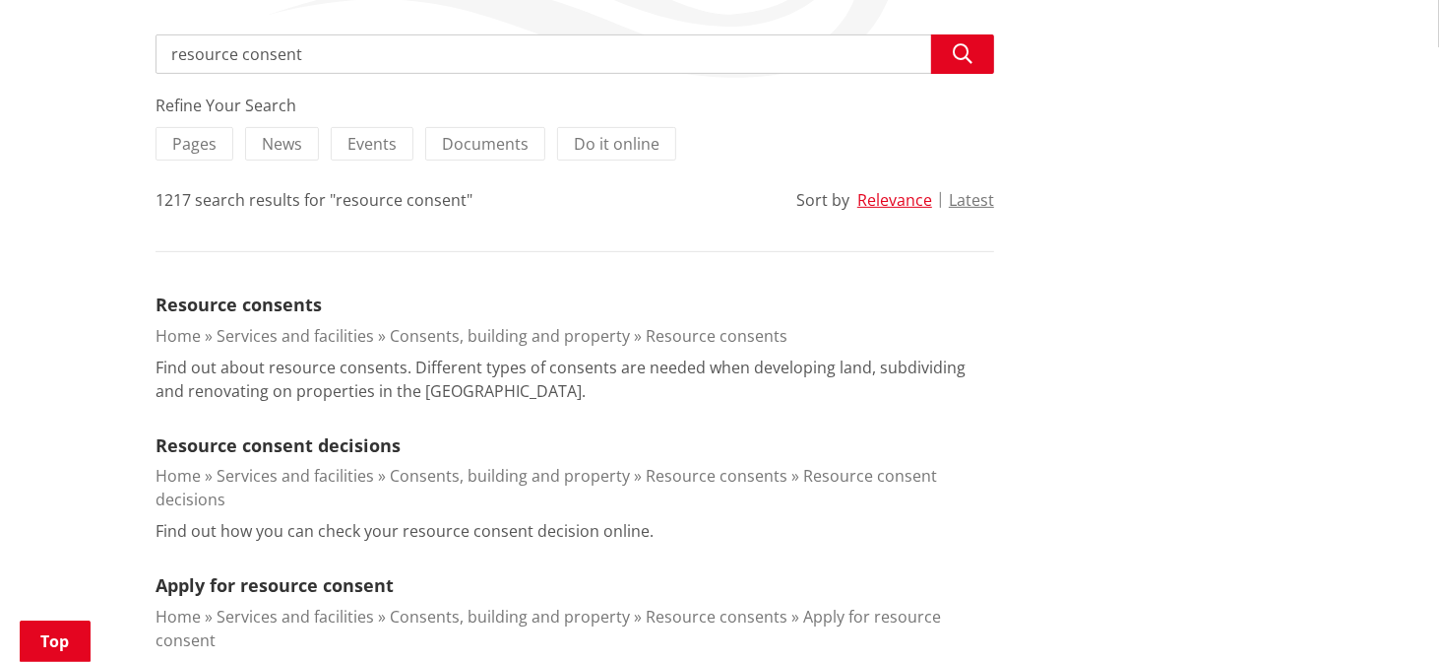
scroll to position [442, 0]
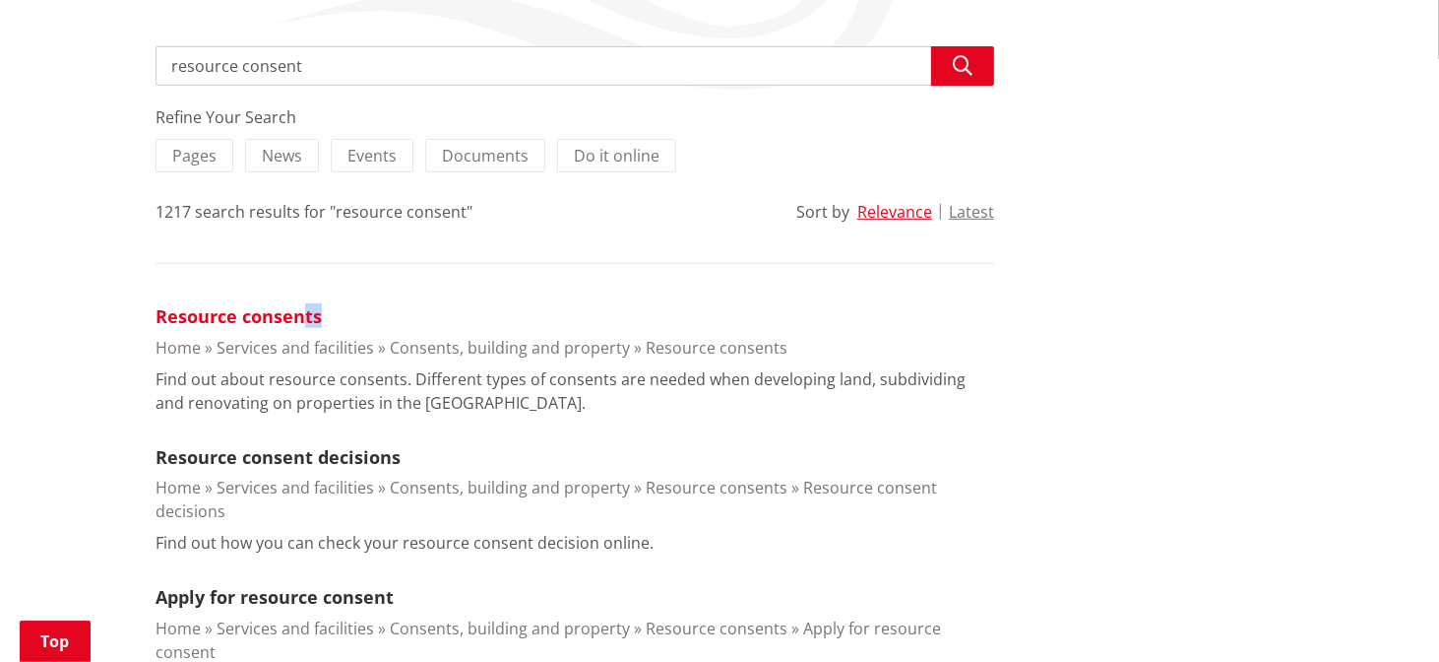
drag, startPoint x: 331, startPoint y: 284, endPoint x: 297, endPoint y: 284, distance: 33.5
click at [297, 303] on div "Resource consents" at bounding box center [575, 315] width 839 height 25
click at [297, 304] on link "Resource consents" at bounding box center [239, 316] width 166 height 24
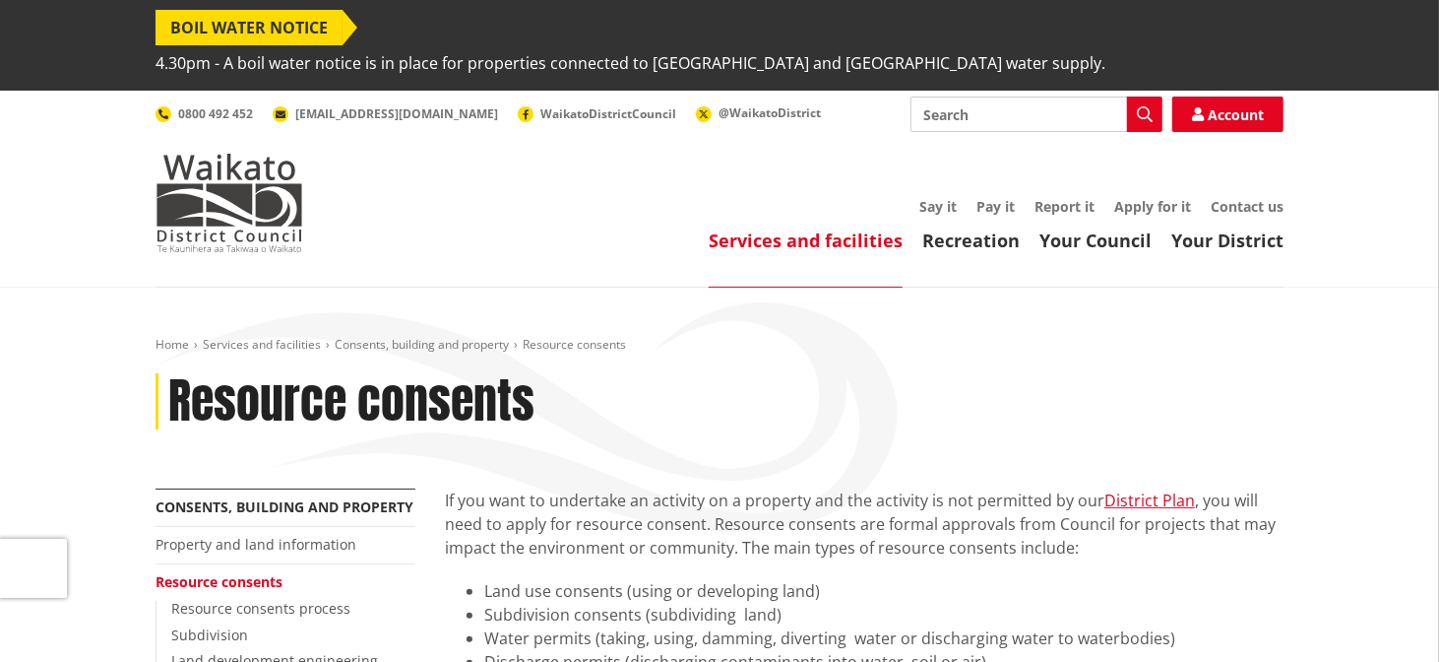
click at [1002, 96] on input "Search" at bounding box center [1037, 113] width 252 height 35
type input "resource managment"
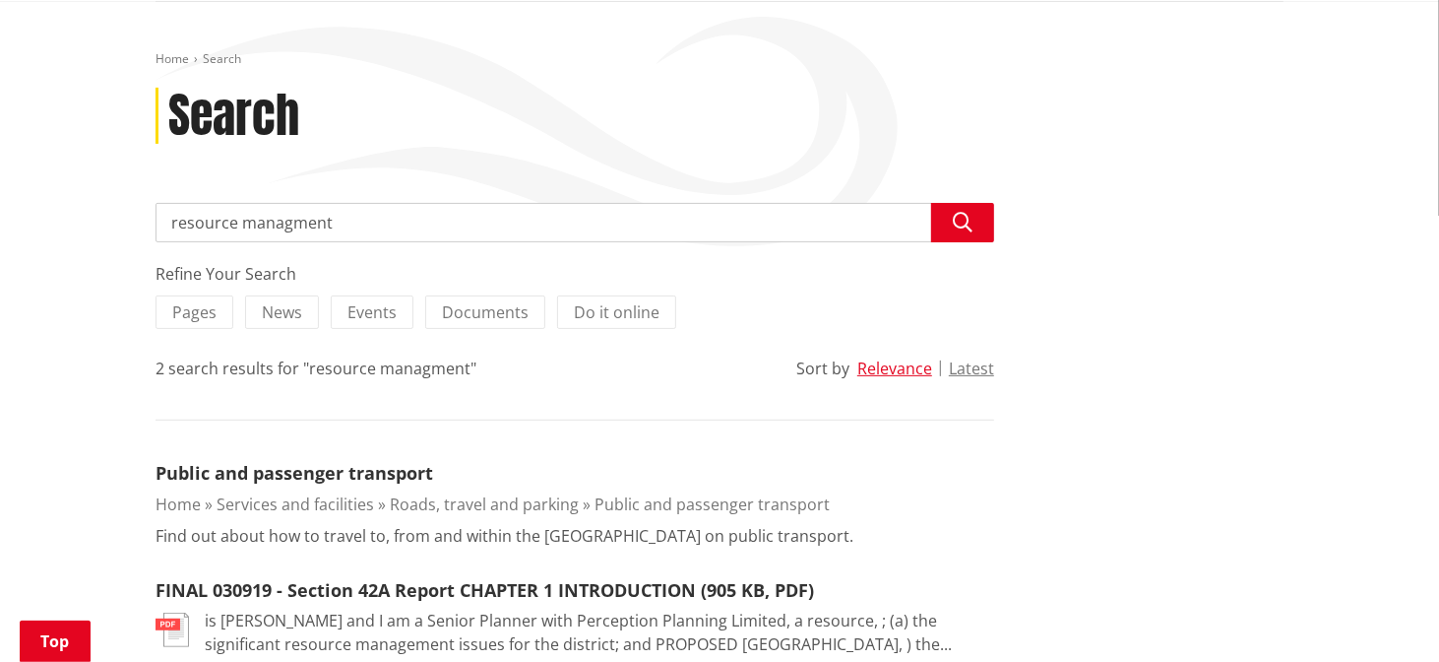
scroll to position [297, 0]
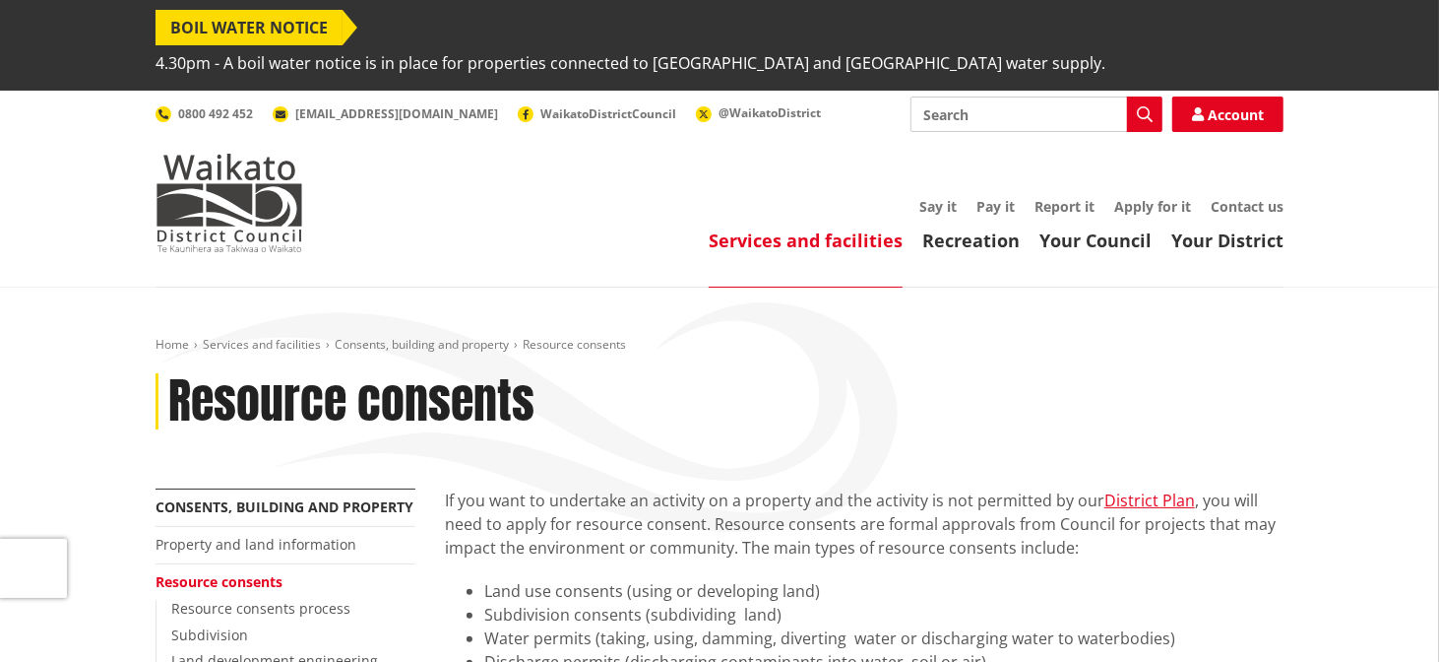
click at [1086, 96] on input "Search" at bounding box center [1037, 113] width 252 height 35
type input "event permits"
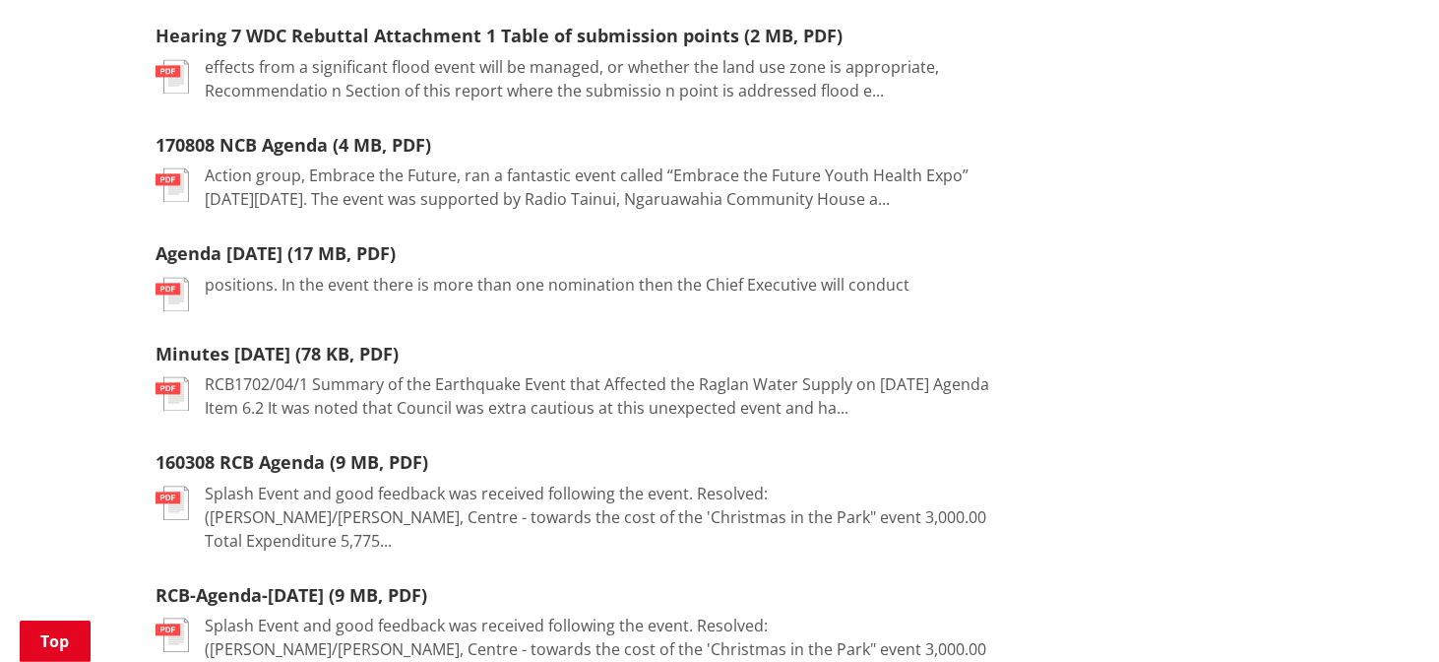
scroll to position [2494, 0]
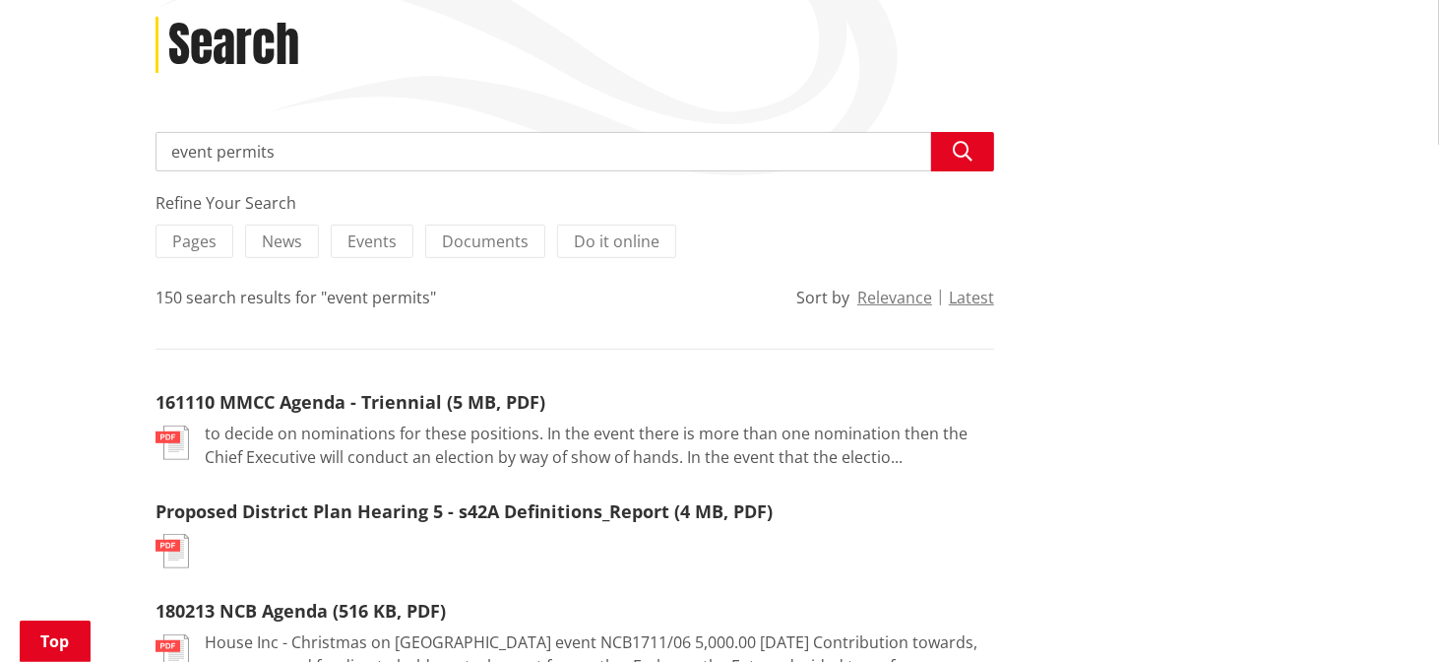
scroll to position [357, 0]
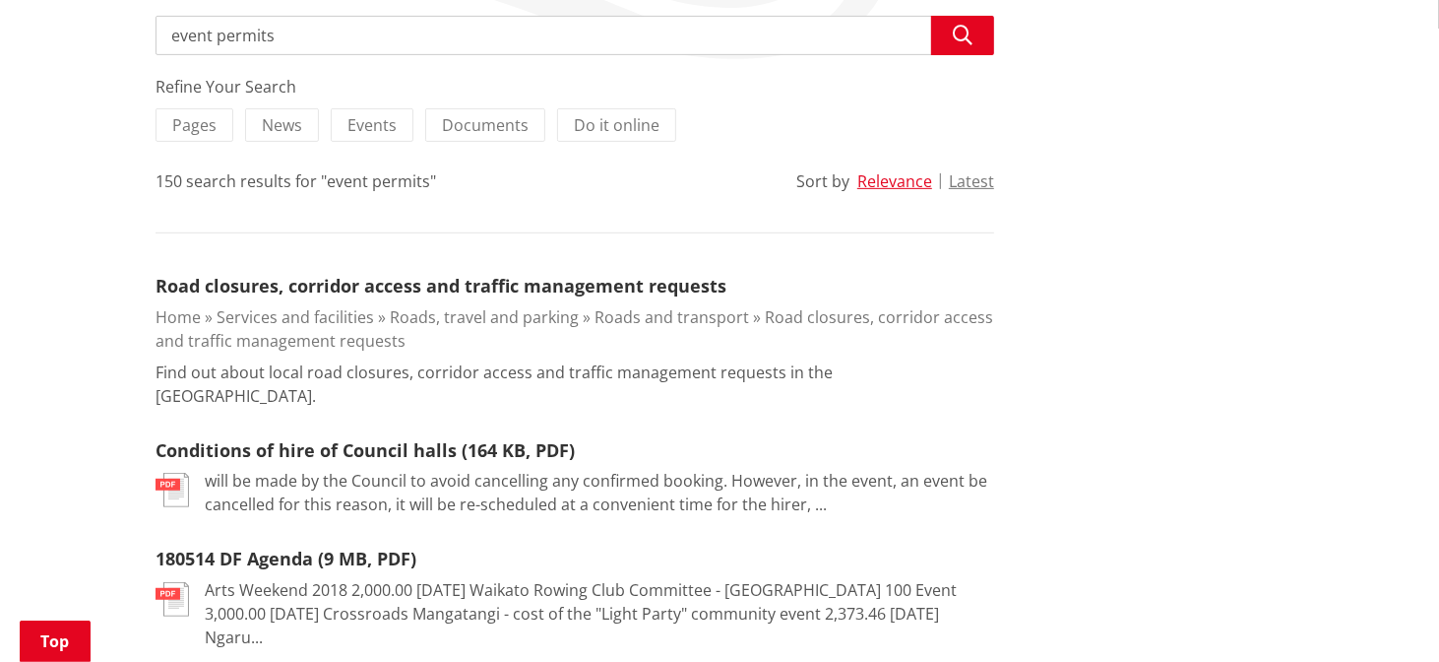
scroll to position [449, 0]
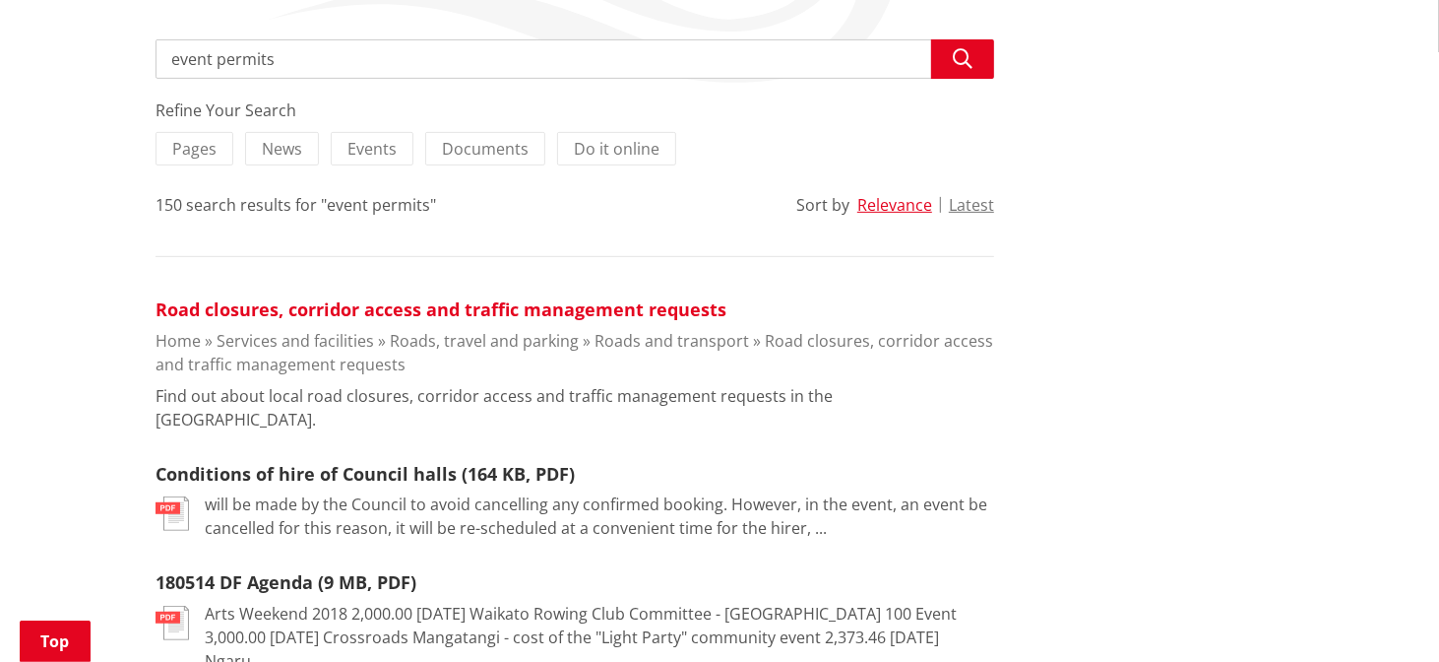
click at [378, 297] on link "Road closures, corridor access and traffic management requests" at bounding box center [441, 309] width 571 height 24
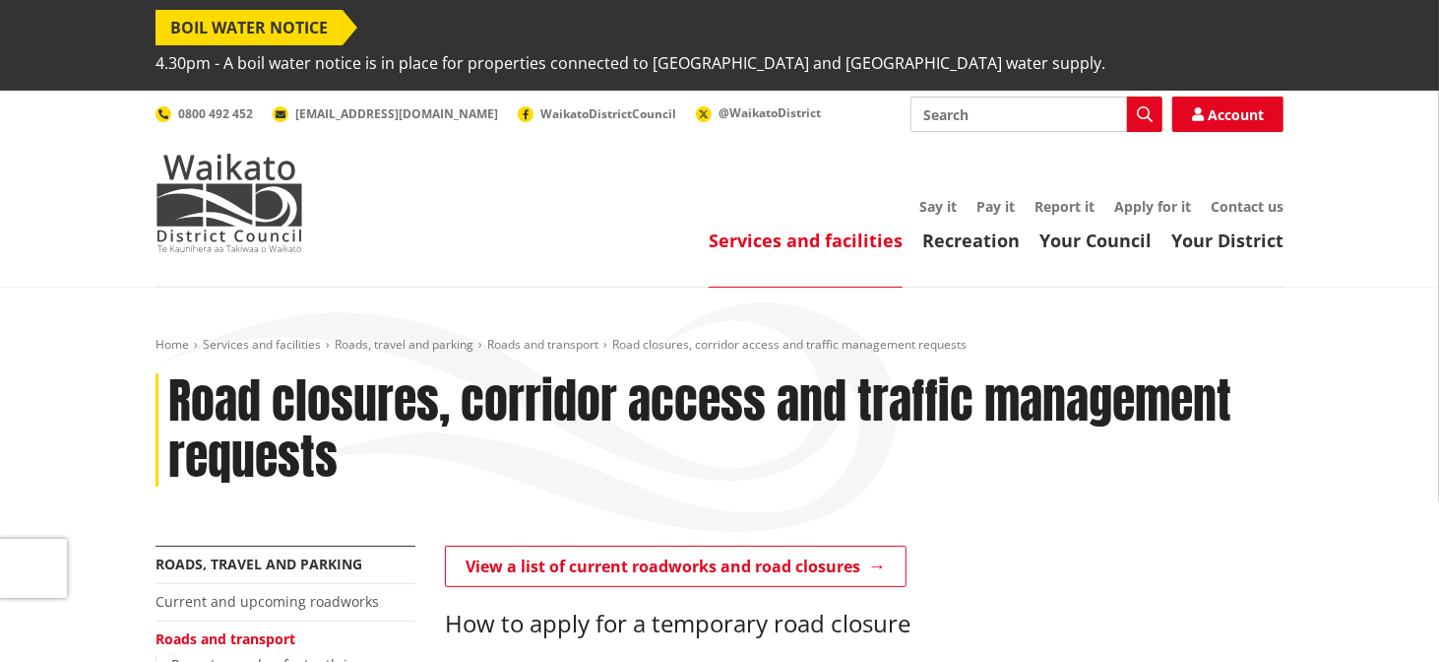
click at [1018, 96] on input "Search" at bounding box center [1037, 113] width 252 height 35
type input "event permit"
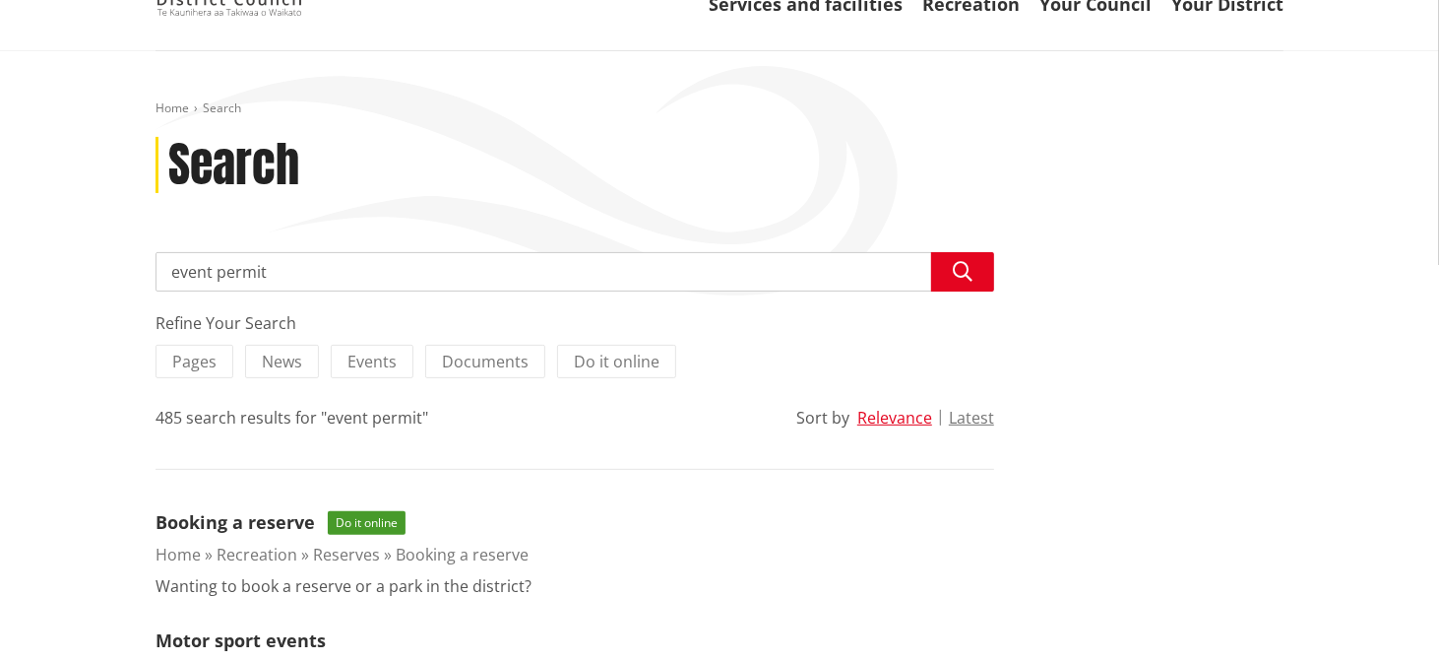
scroll to position [135, 0]
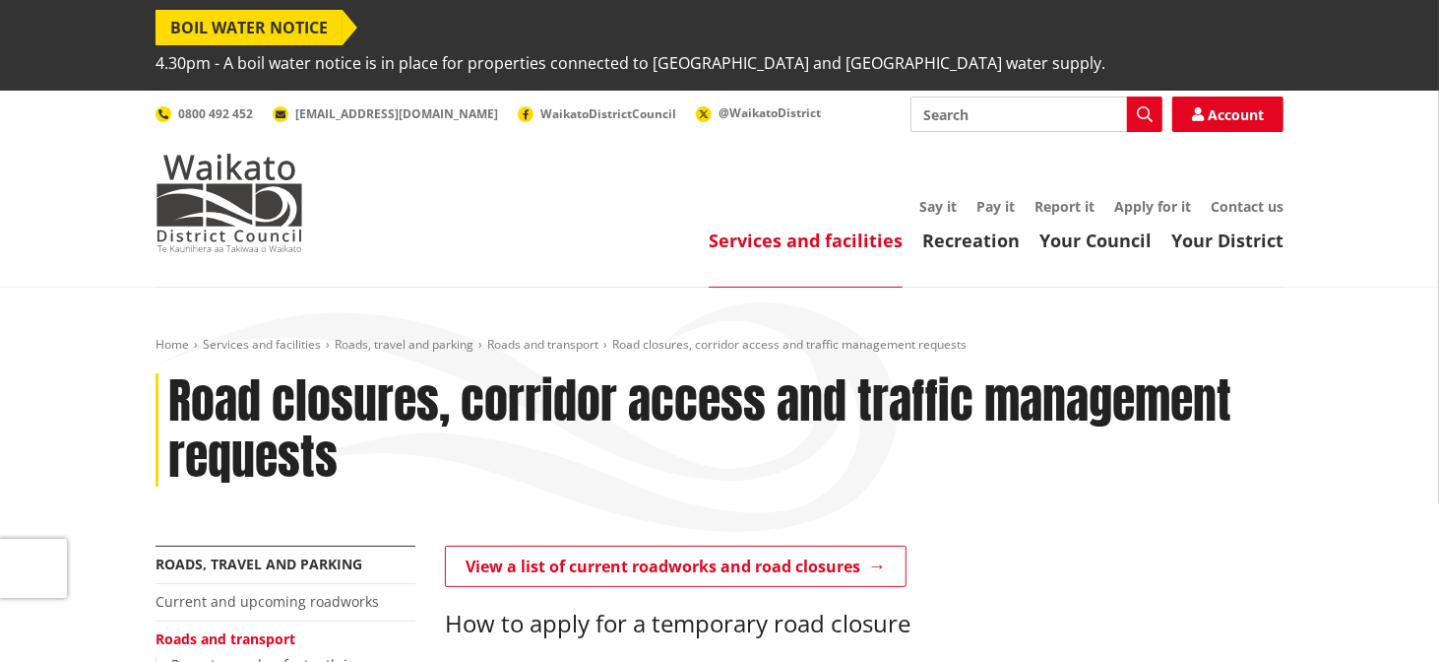
click at [987, 96] on input "Search" at bounding box center [1037, 113] width 252 height 35
type input "buidling consent"
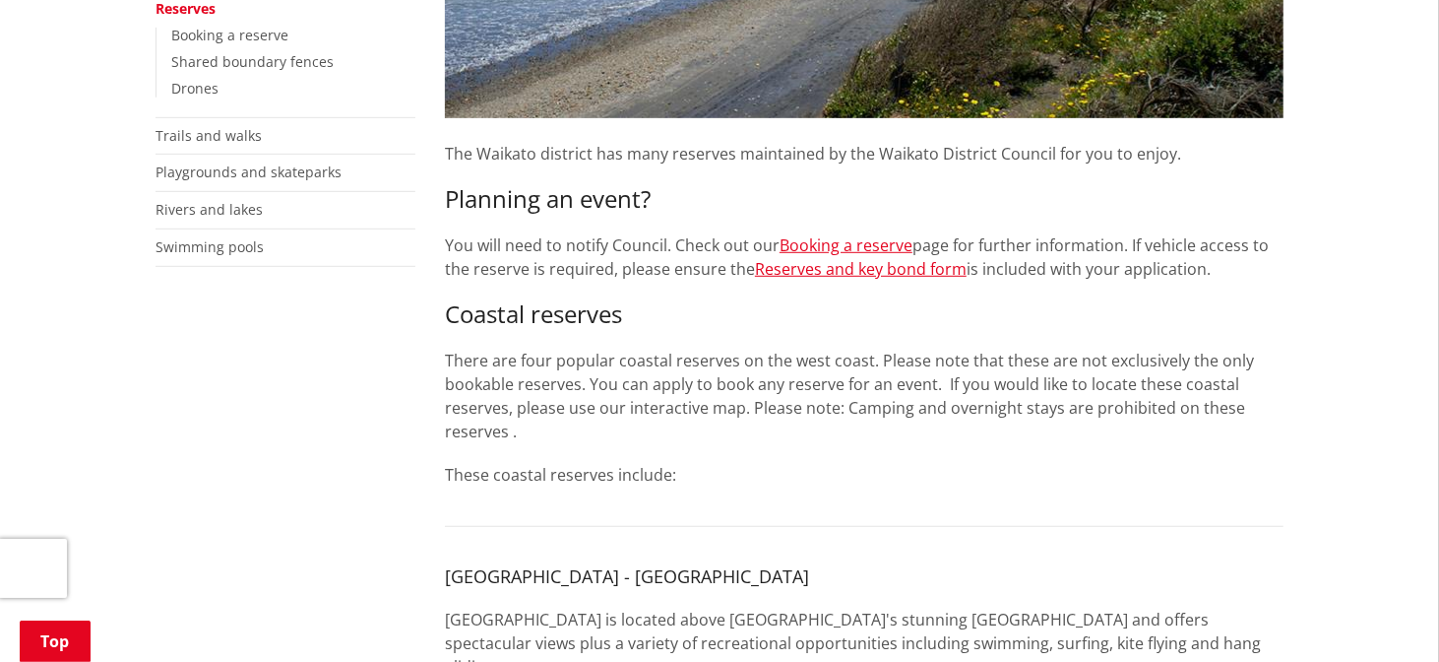
scroll to position [689, 0]
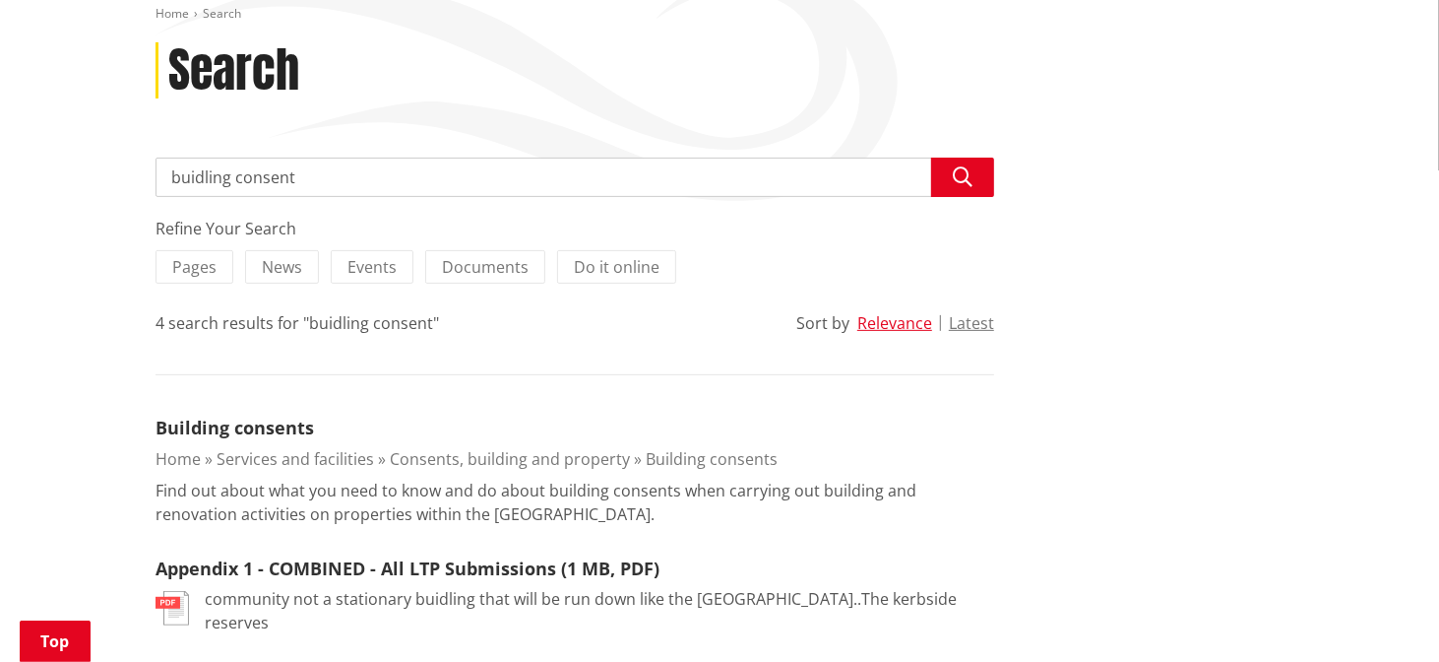
scroll to position [337, 0]
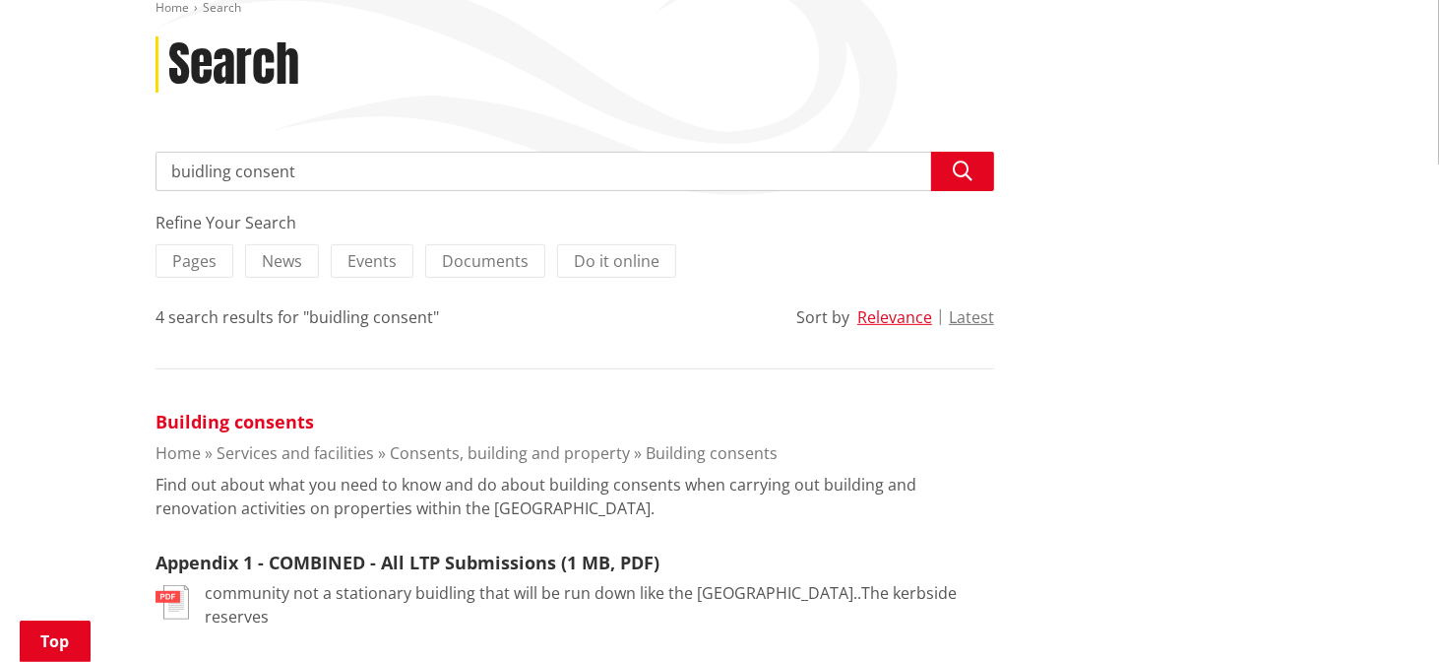
click at [272, 410] on link "Building consents" at bounding box center [235, 422] width 158 height 24
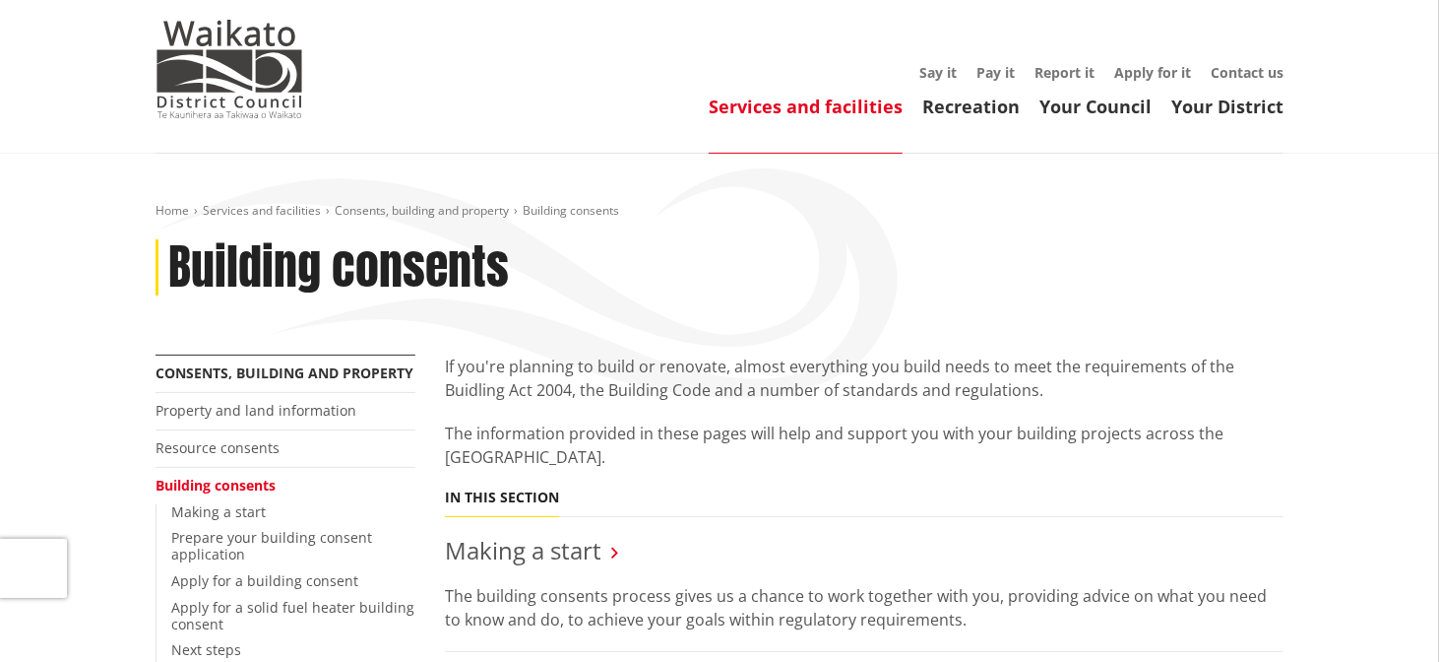
scroll to position [133, 0]
click at [276, 203] on link "Services and facilities" at bounding box center [262, 211] width 118 height 17
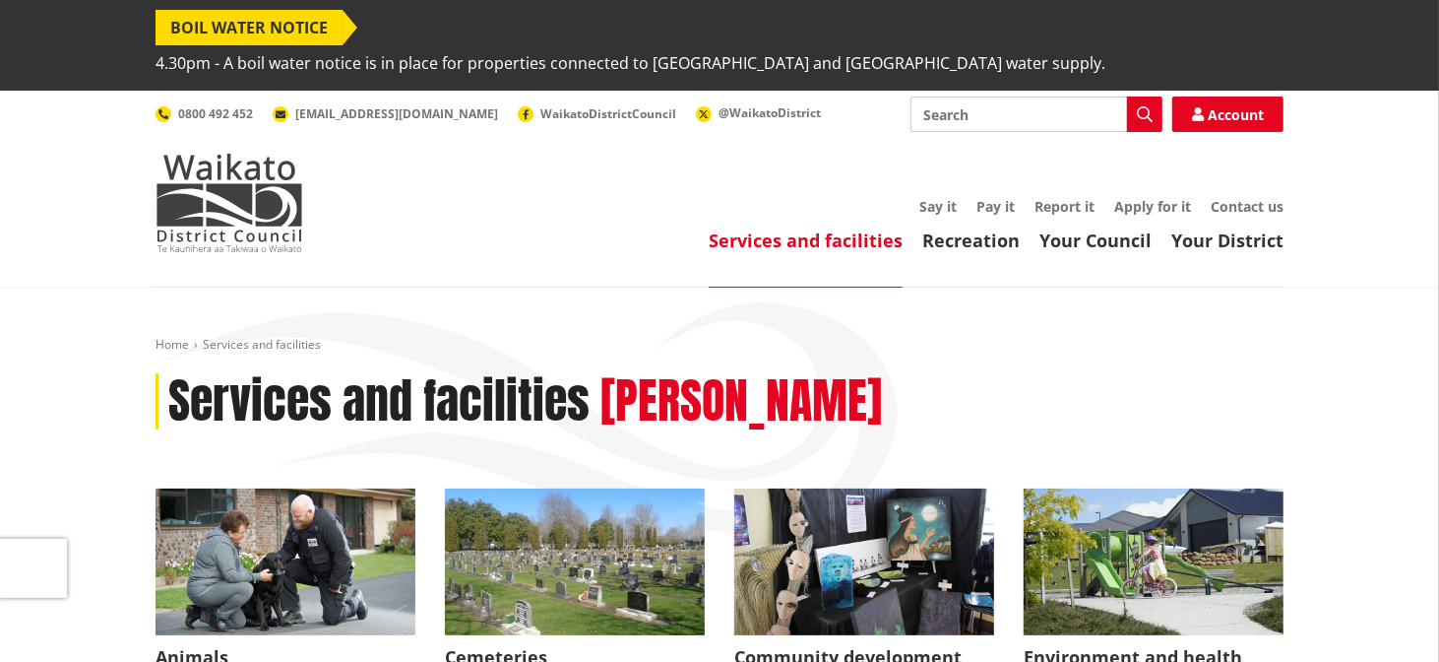
click at [1031, 96] on input "Search" at bounding box center [1037, 113] width 252 height 35
type input "building consent"
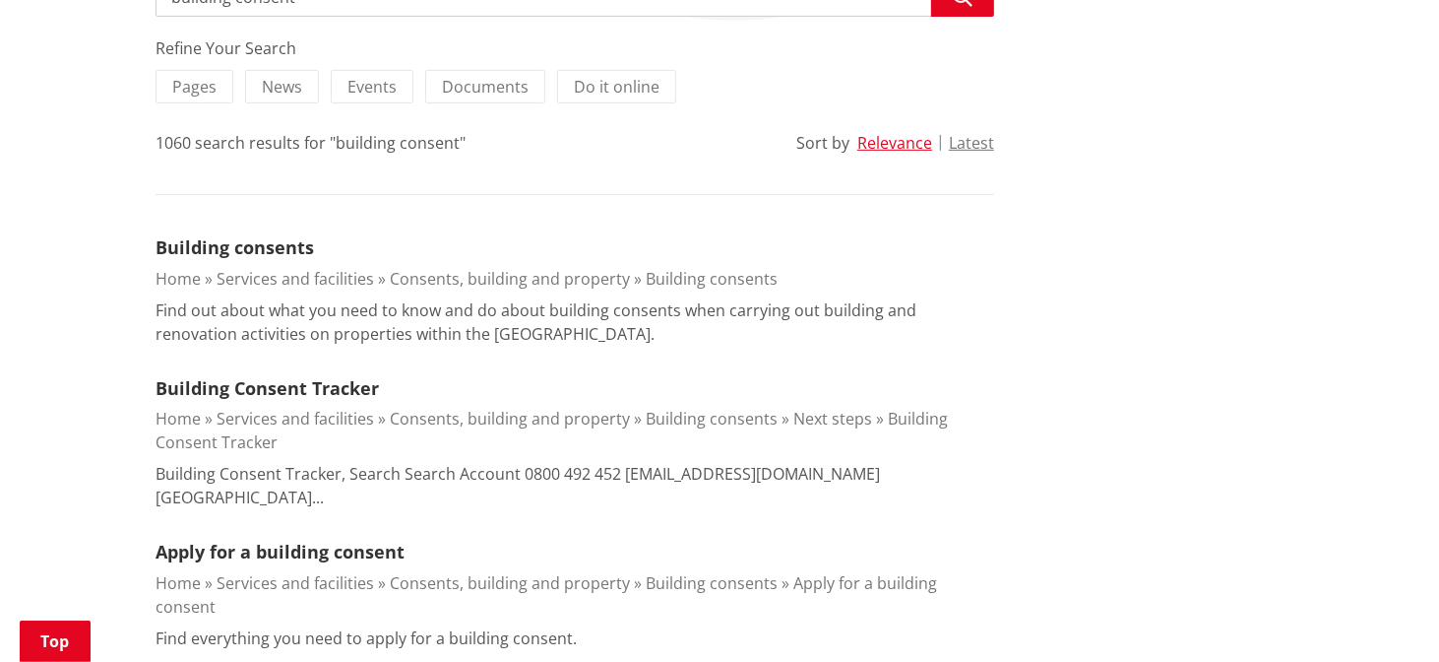
scroll to position [508, 0]
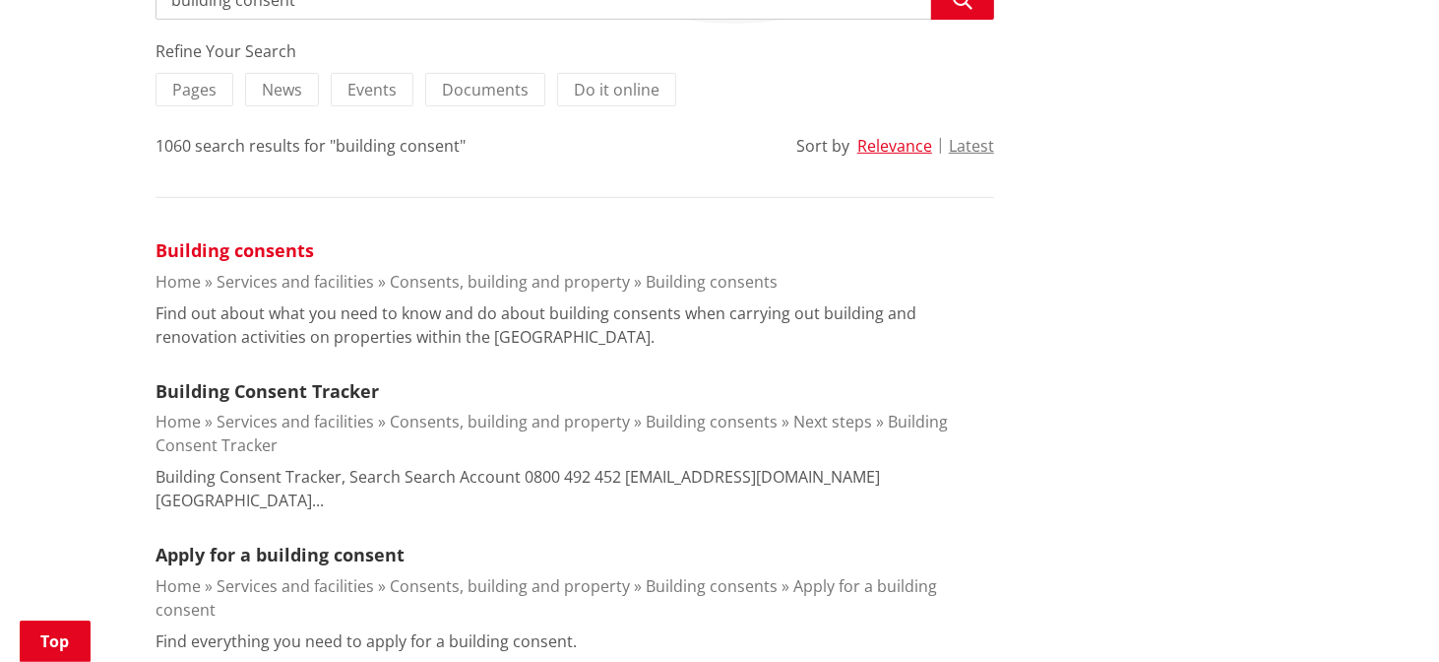
click at [286, 238] on link "Building consents" at bounding box center [235, 250] width 158 height 24
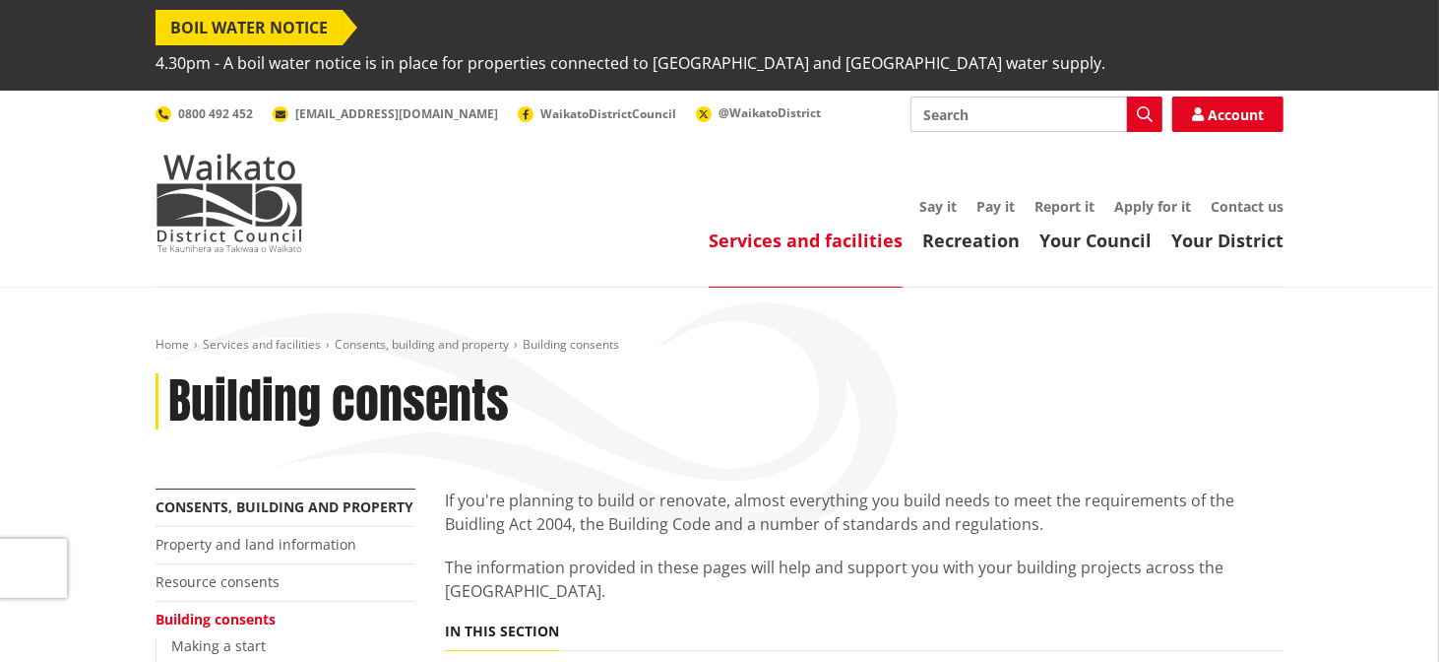
click at [1027, 96] on input "Search" at bounding box center [1037, 113] width 252 height 35
type input "p"
type input "noise permits"
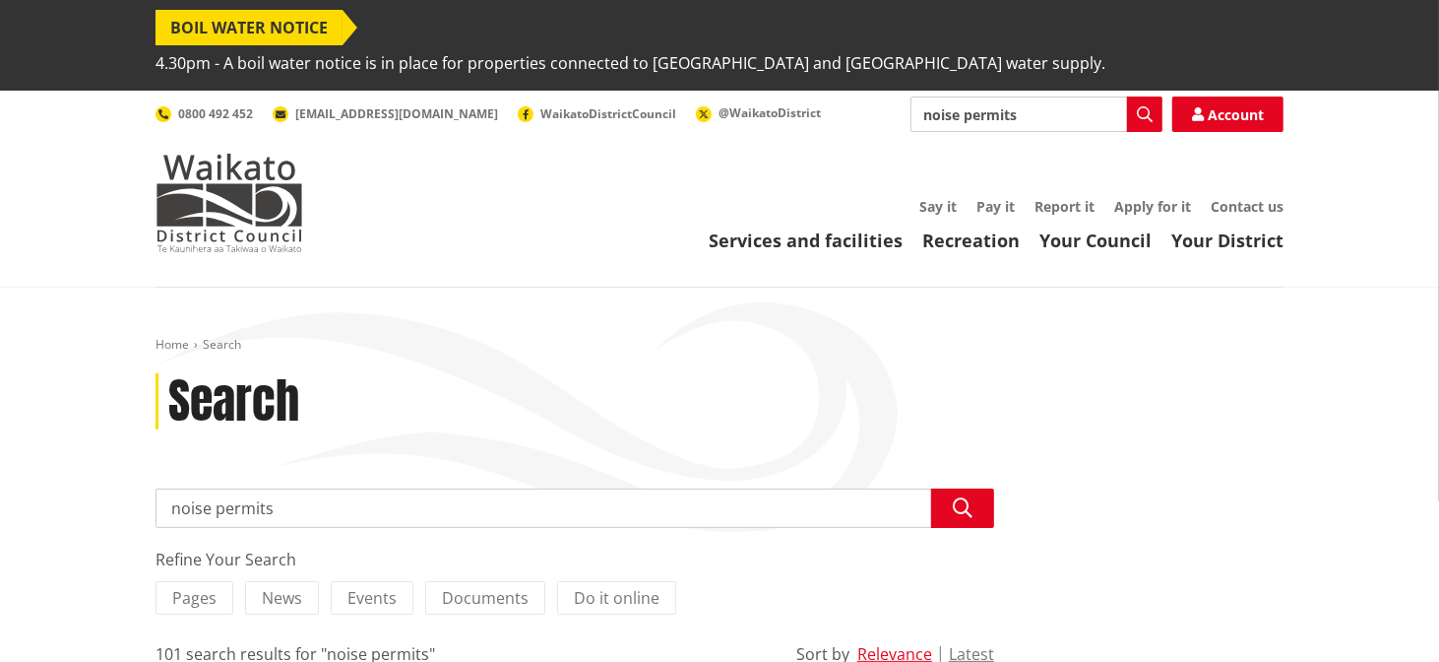
click at [1035, 96] on input "noise permits" at bounding box center [1037, 113] width 252 height 35
type input "noise consent"
click at [1034, 96] on input "noise consent" at bounding box center [1037, 113] width 252 height 35
click at [1103, 96] on input "noise consent" at bounding box center [1037, 113] width 252 height 35
type input "event consent"
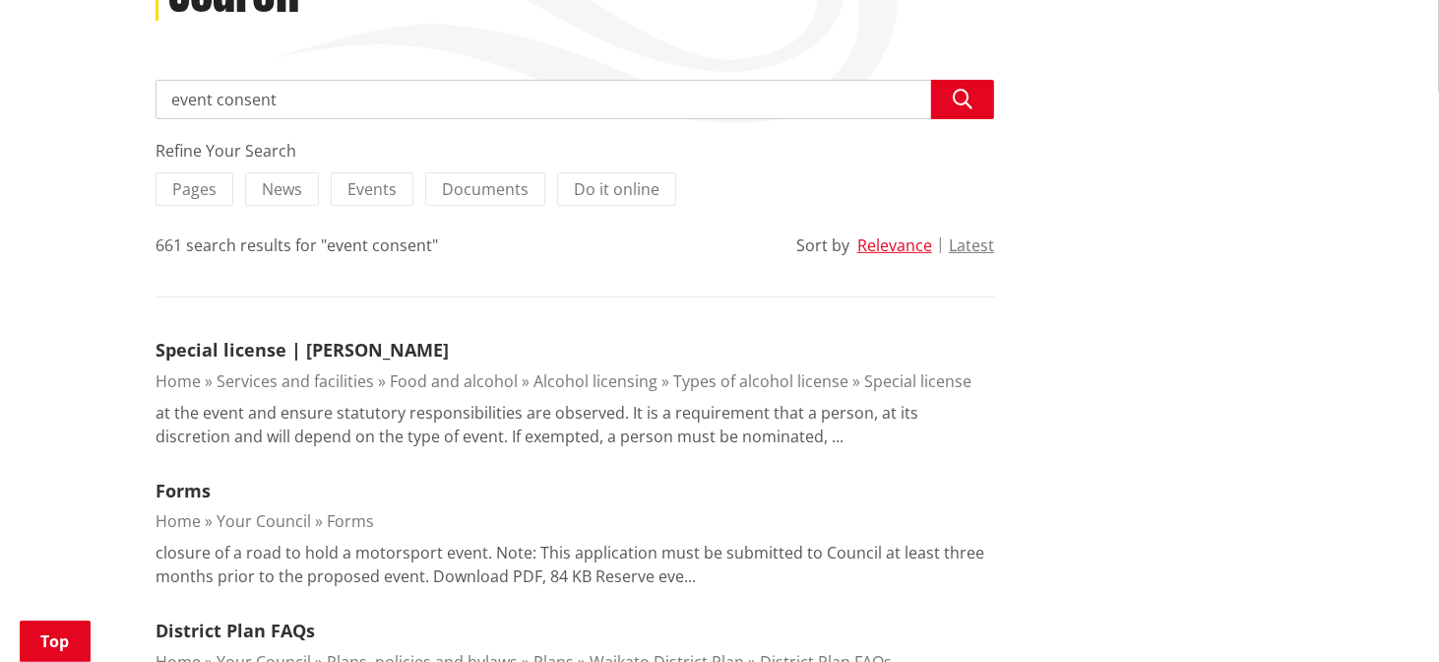
scroll to position [406, 0]
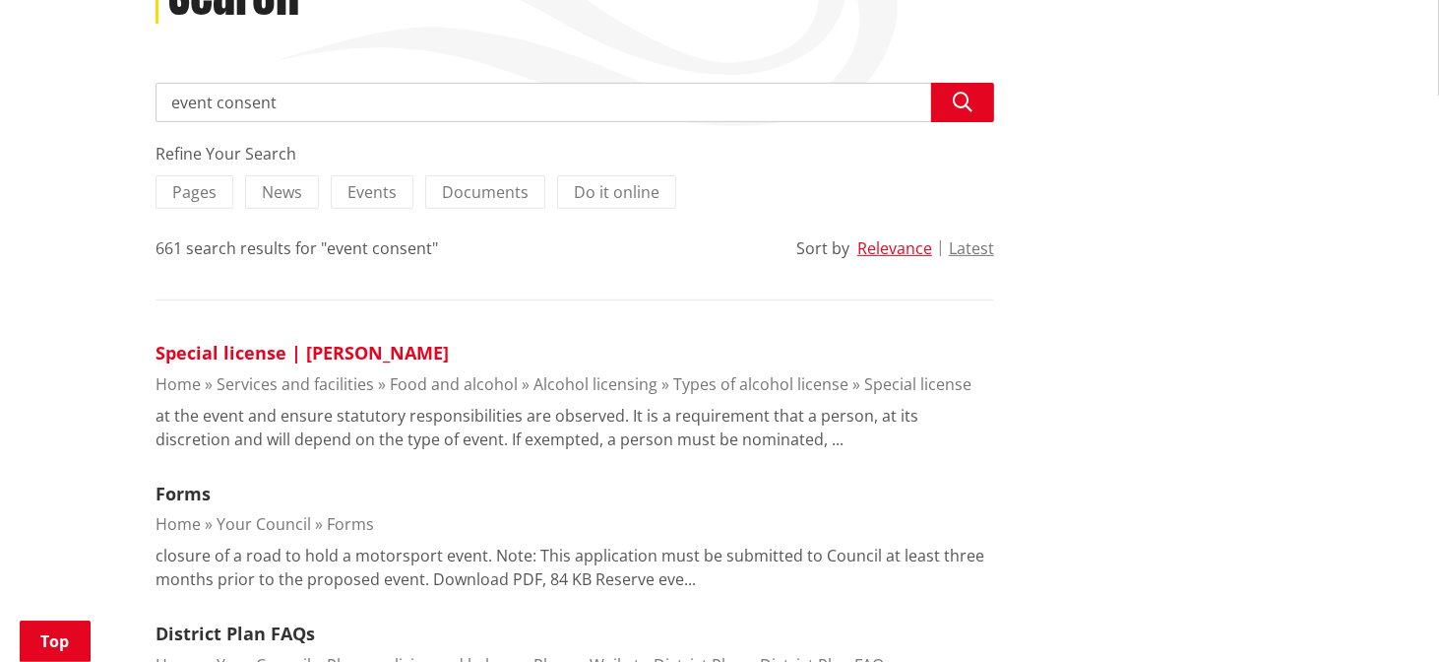
click at [382, 341] on link "Special license | [PERSON_NAME]" at bounding box center [302, 353] width 293 height 24
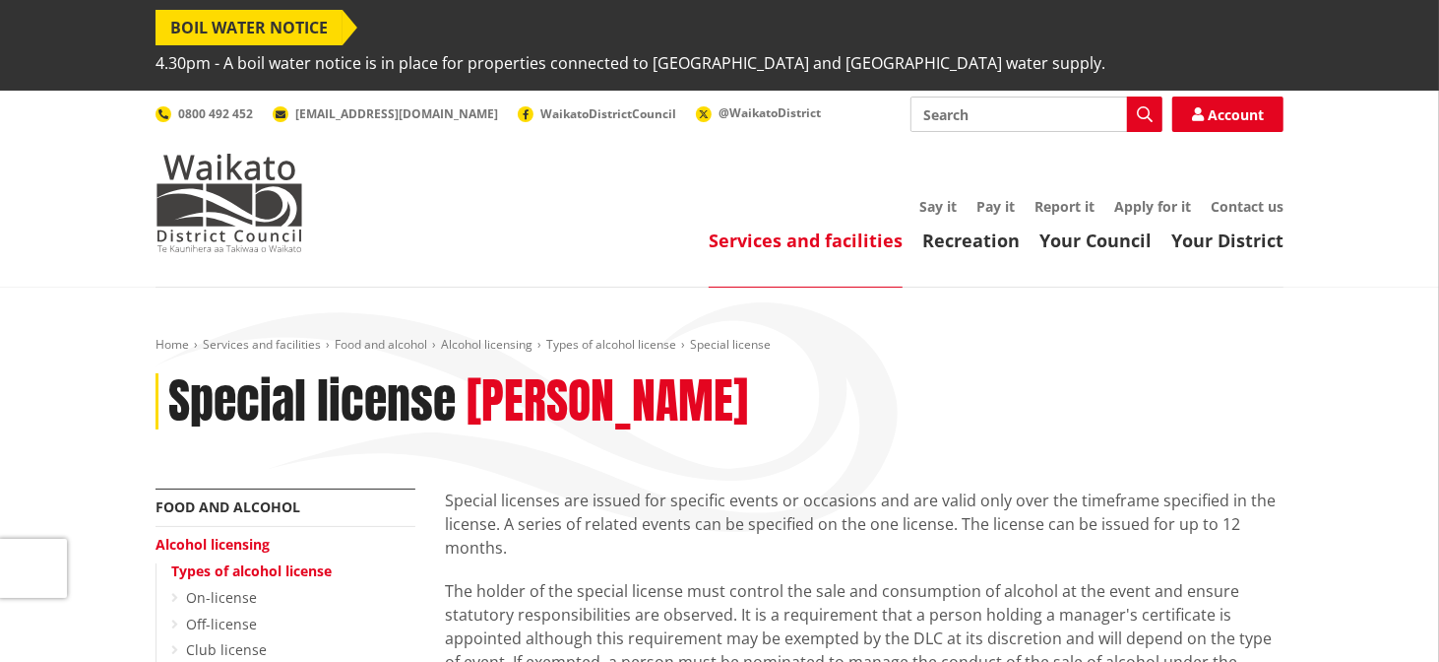
click at [994, 96] on input "Search" at bounding box center [1037, 113] width 252 height 35
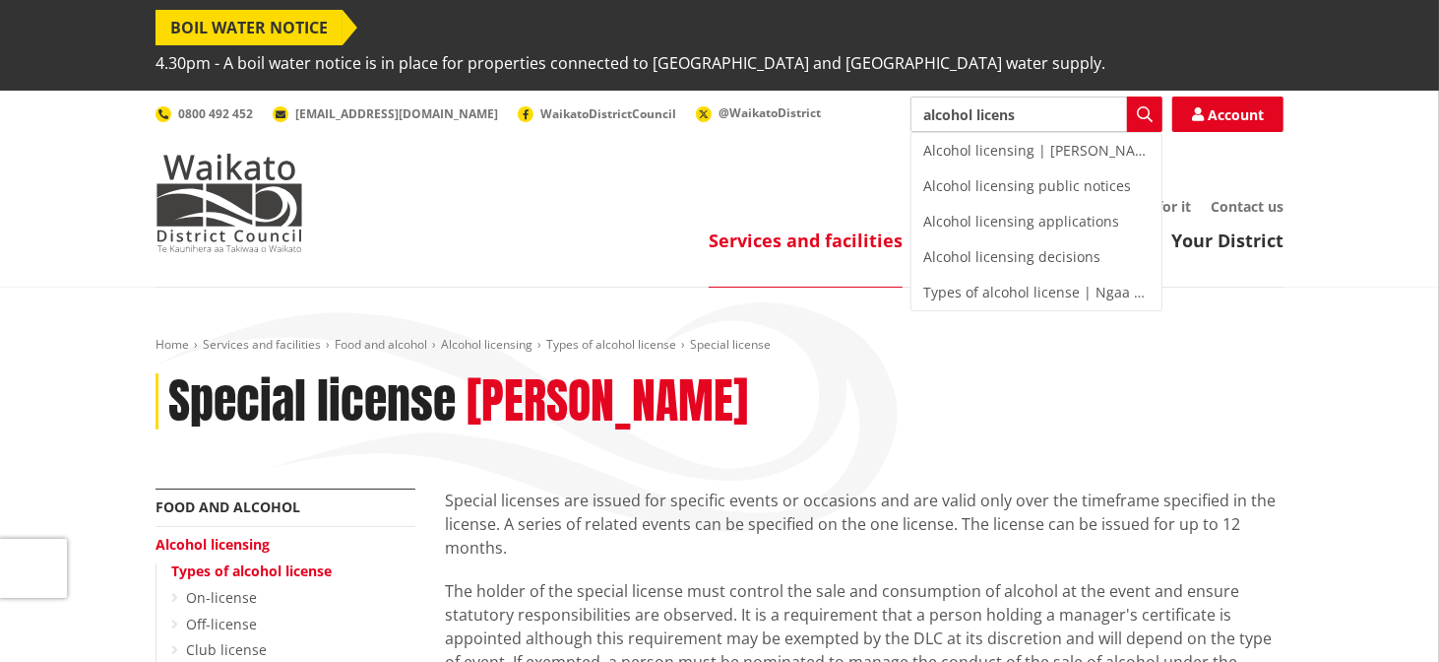
type input "alcohol license"
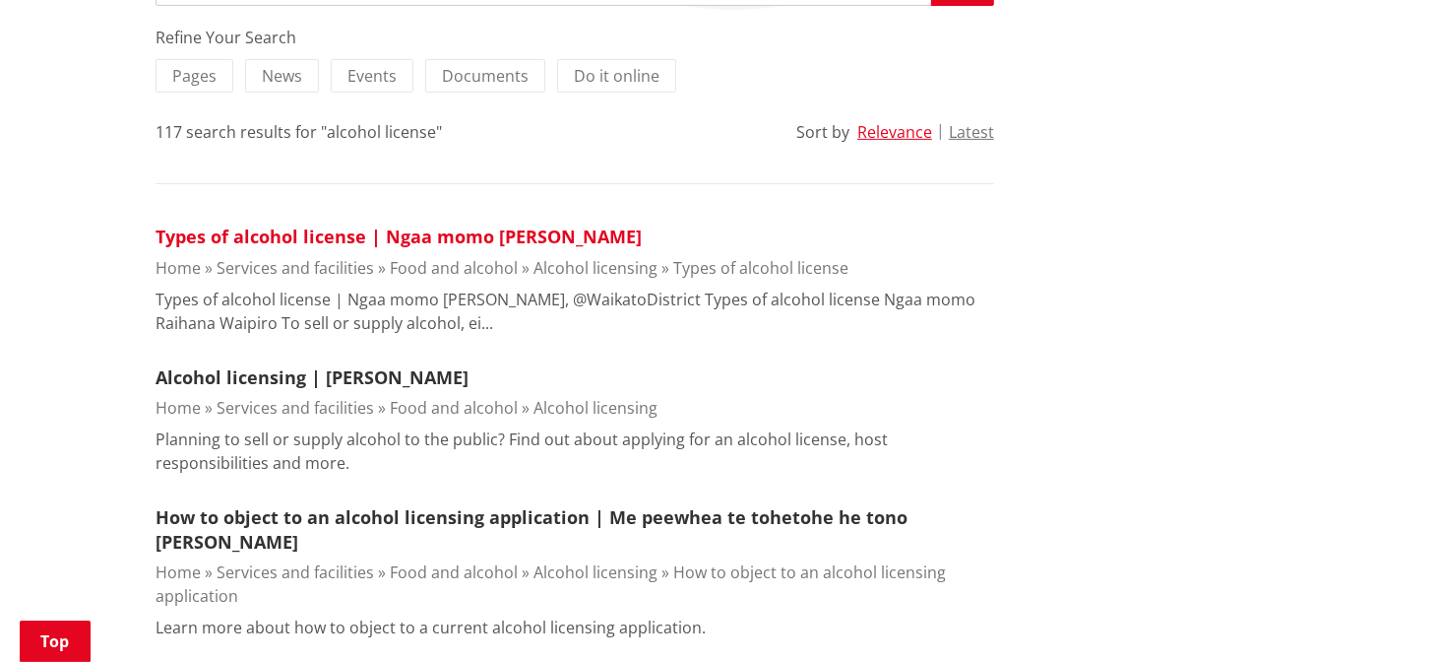
scroll to position [529, 0]
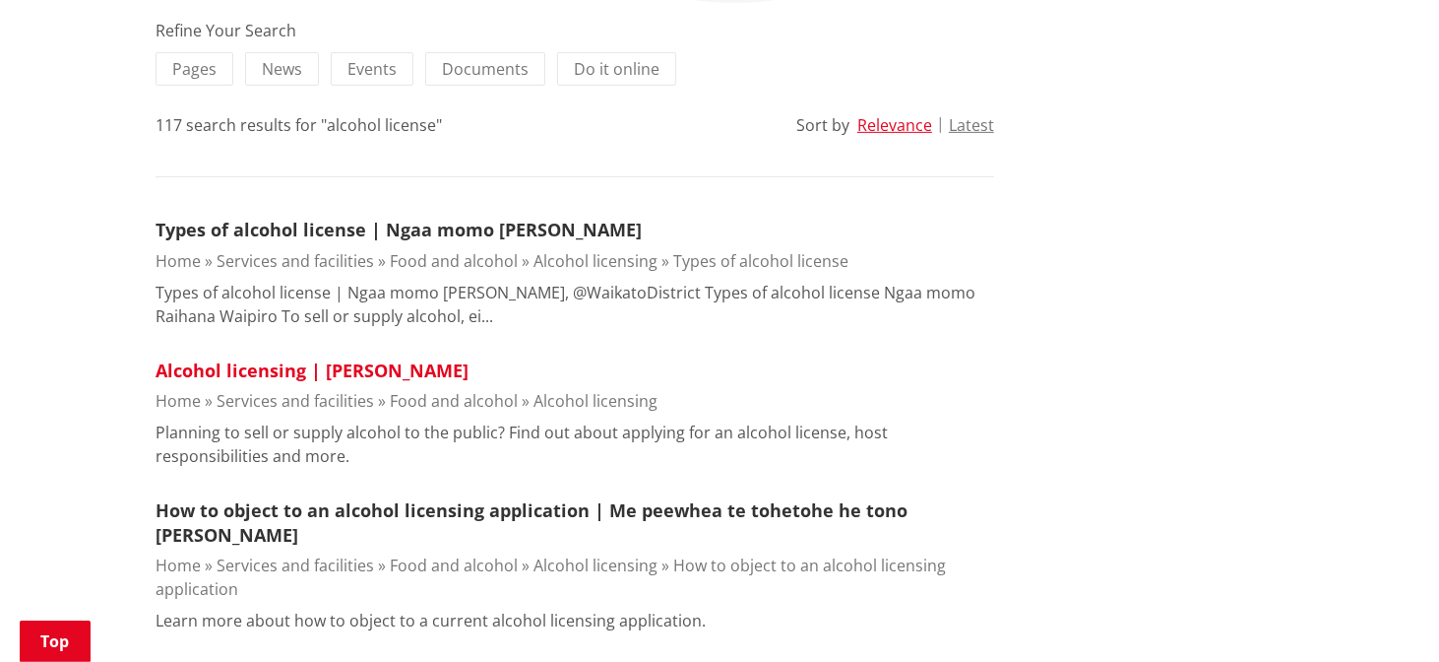
click at [449, 358] on link "Alcohol licensing | [PERSON_NAME]" at bounding box center [312, 370] width 313 height 24
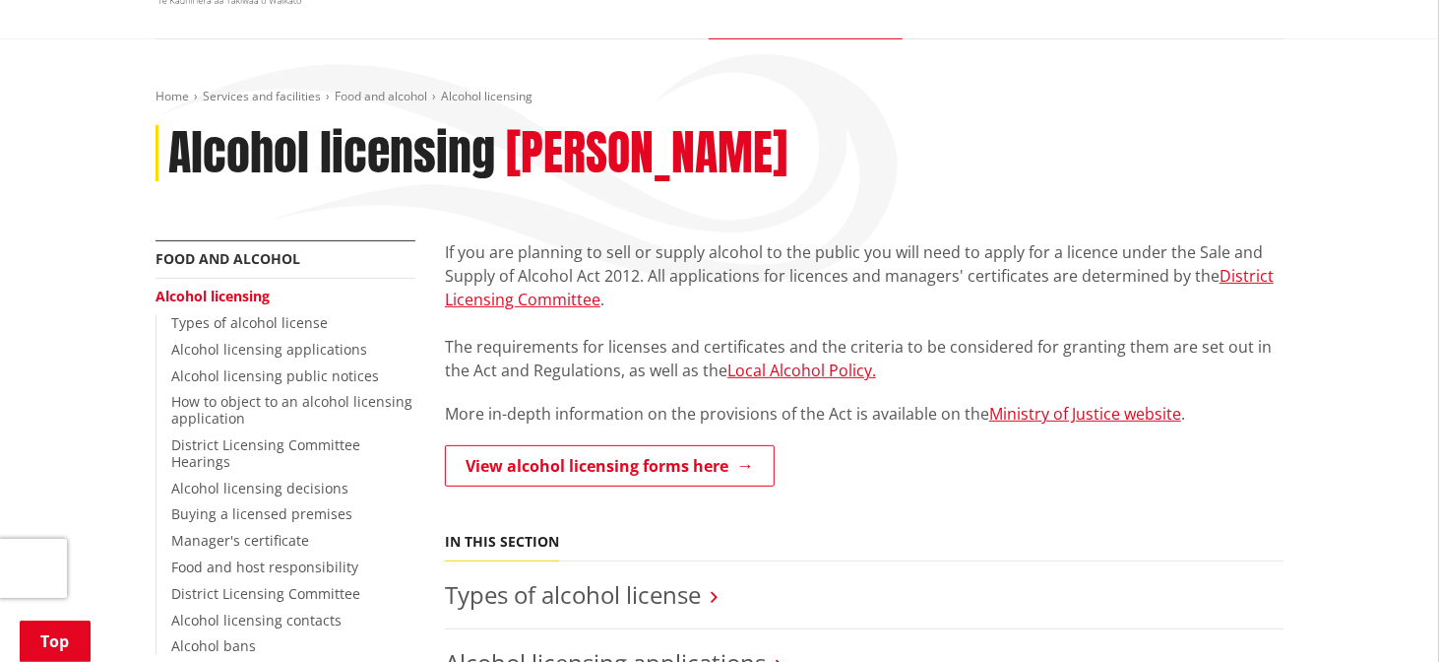
scroll to position [246, 0]
